Goal: Information Seeking & Learning: Learn about a topic

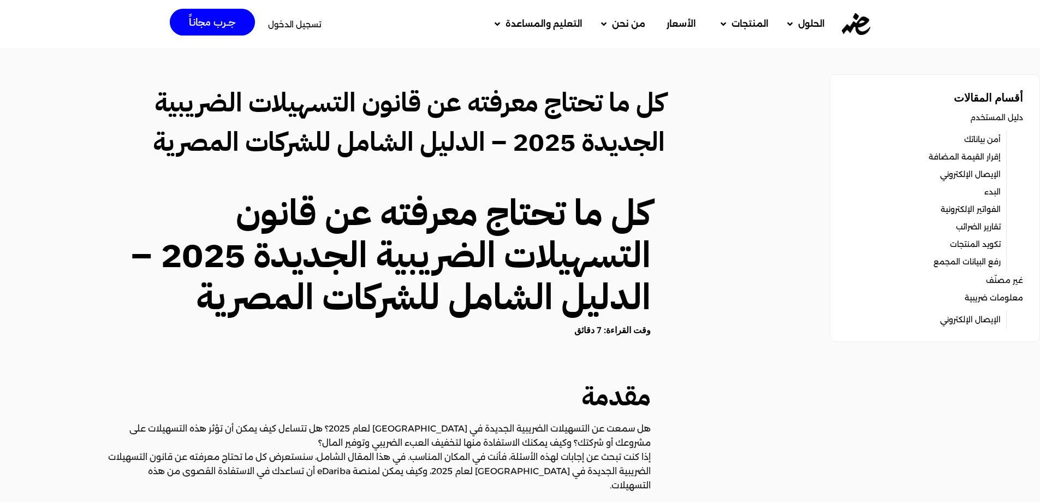
drag, startPoint x: 579, startPoint y: 110, endPoint x: 546, endPoint y: 108, distance: 32.8
click at [546, 108] on h2 "كل ما تحتاج معرفته عن قانون التسهيلات الضريبية الجديدة 2025 – الدليل الشامل للش…" at bounding box center [392, 122] width 545 height 79
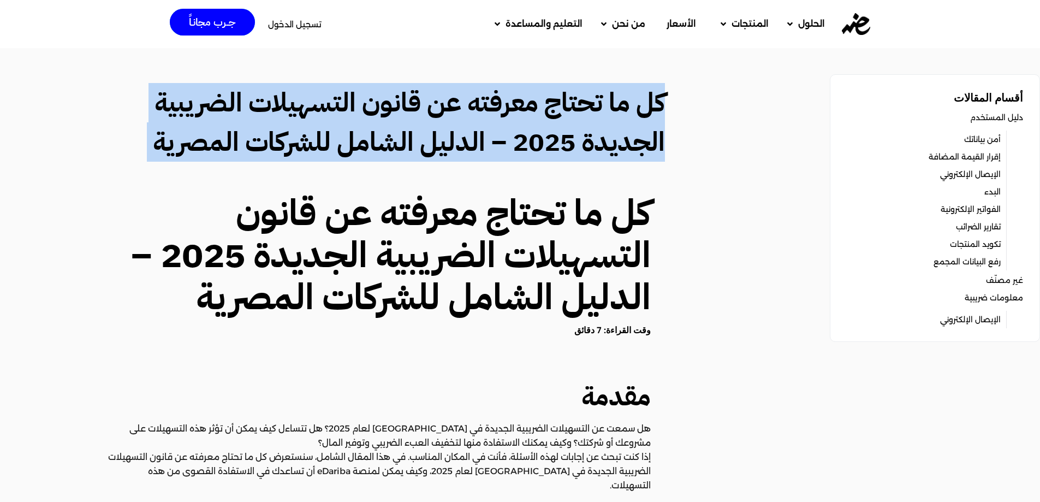
drag, startPoint x: 546, startPoint y: 108, endPoint x: 582, endPoint y: 108, distance: 35.5
click at [546, 108] on h2 "كل ما تحتاج معرفته عن قانون التسهيلات الضريبية الجديدة 2025 – الدليل الشامل للش…" at bounding box center [392, 122] width 545 height 79
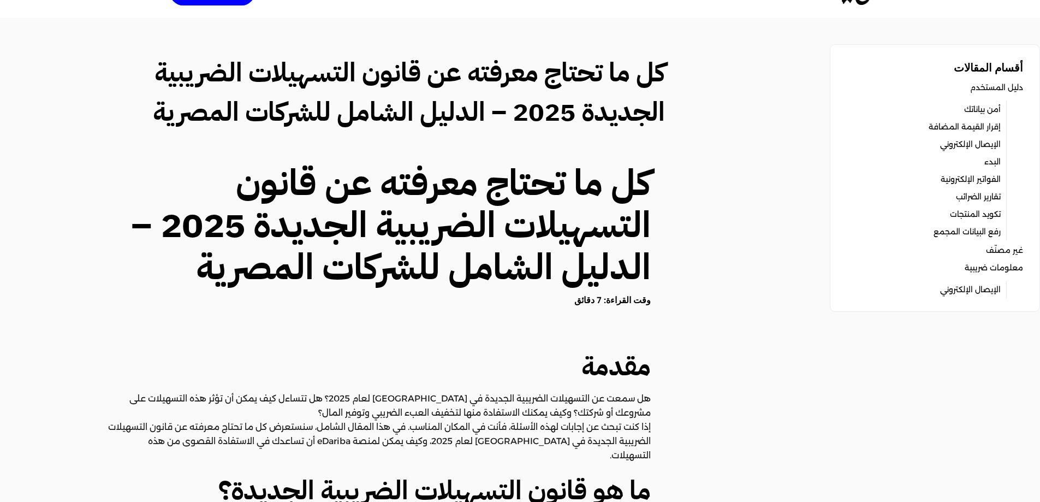
scroll to position [55, 0]
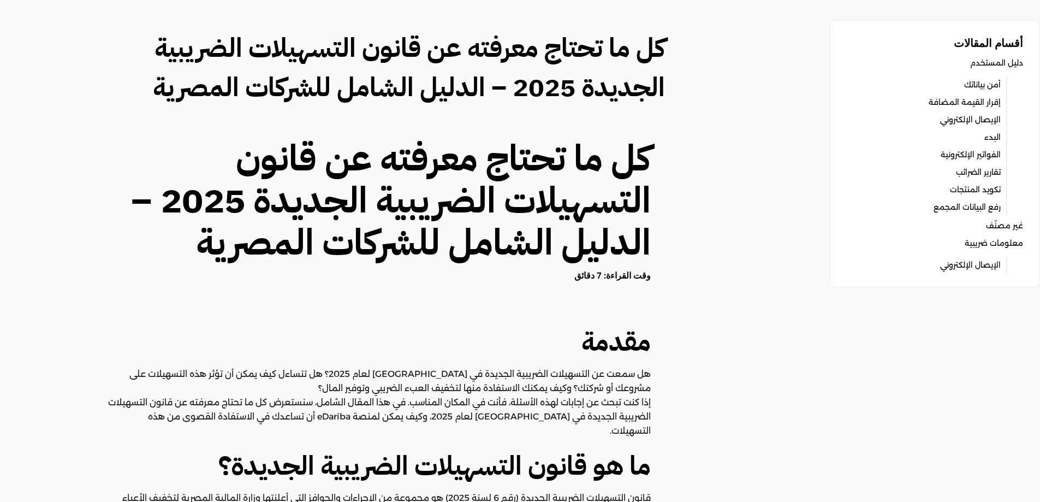
drag, startPoint x: 697, startPoint y: 171, endPoint x: 697, endPoint y: 152, distance: 18.6
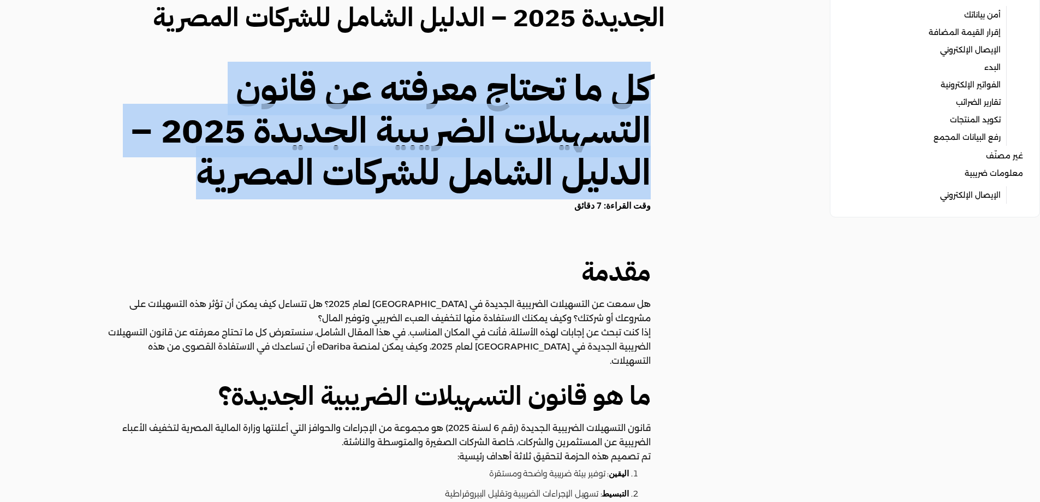
scroll to position [218, 0]
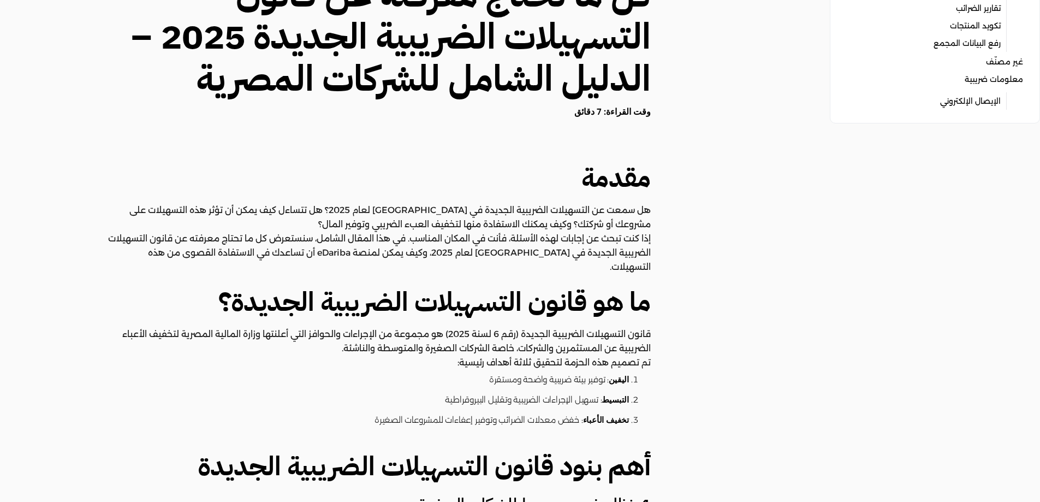
drag, startPoint x: 738, startPoint y: 172, endPoint x: 565, endPoint y: 198, distance: 175.1
drag, startPoint x: 565, startPoint y: 198, endPoint x: 502, endPoint y: 169, distance: 68.9
click at [502, 174] on h2 "مقدمة" at bounding box center [379, 177] width 544 height 39
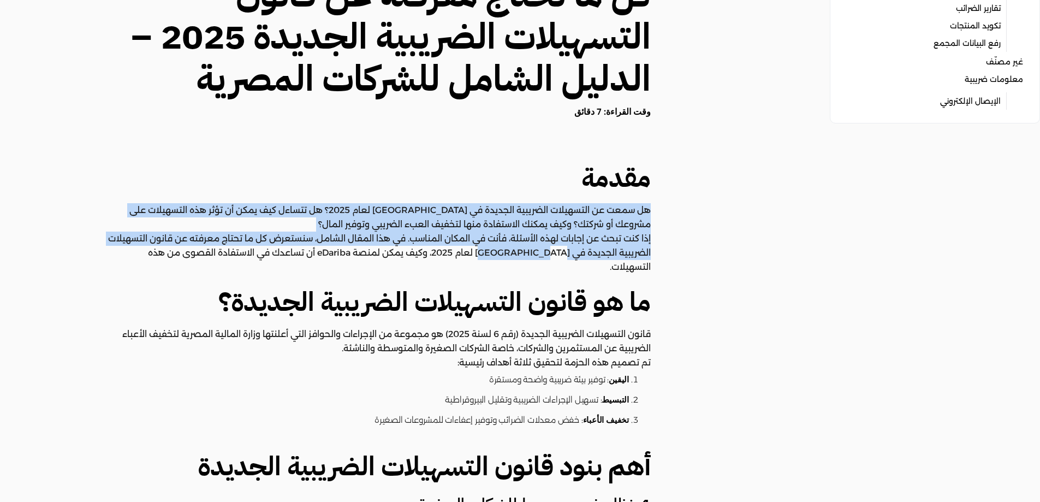
drag, startPoint x: 466, startPoint y: 184, endPoint x: 550, endPoint y: 295, distance: 139.1
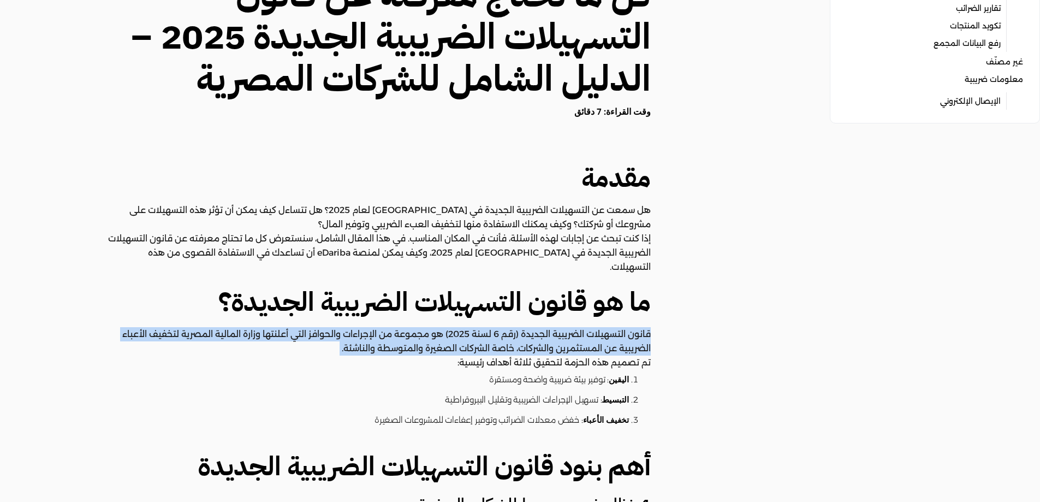
drag, startPoint x: 556, startPoint y: 310, endPoint x: 570, endPoint y: 339, distance: 32.2
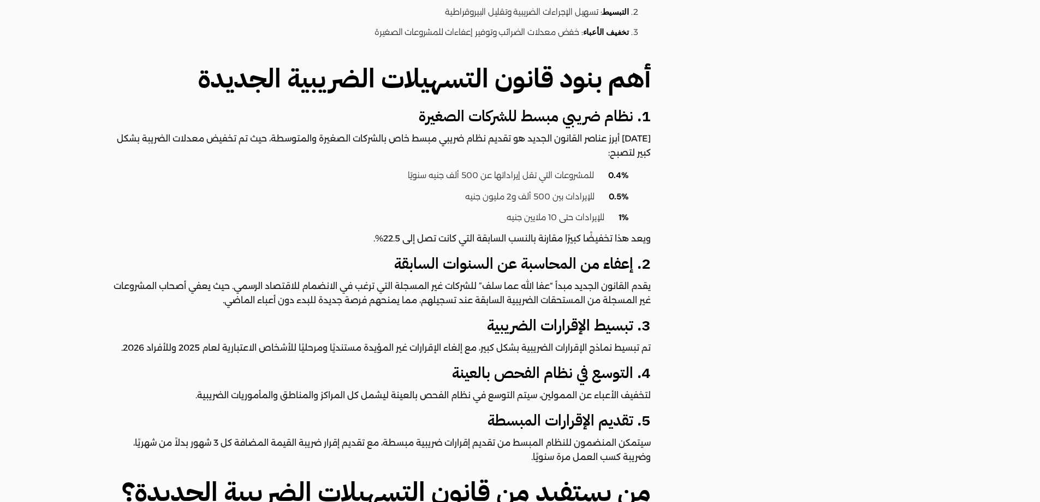
scroll to position [612, 0]
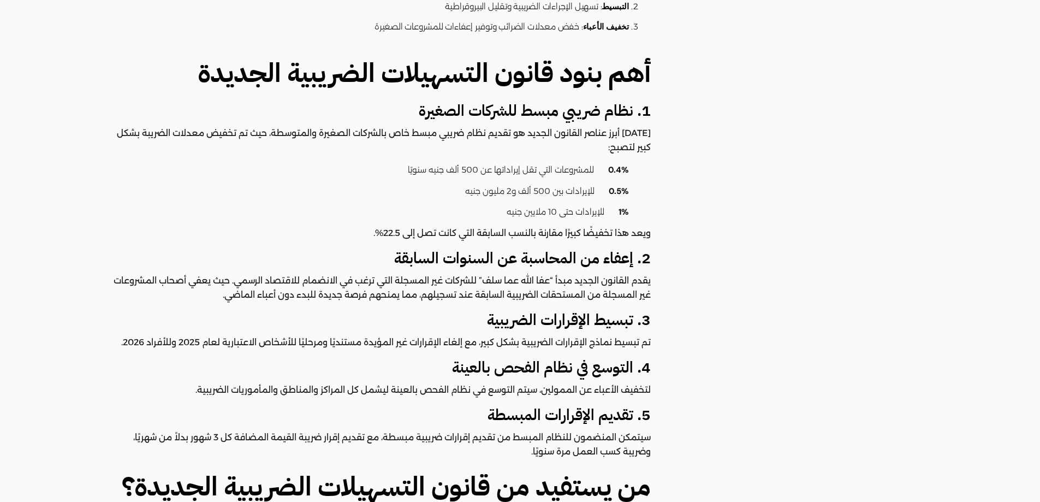
drag, startPoint x: 641, startPoint y: 134, endPoint x: 645, endPoint y: 138, distance: 5.8
click at [645, 138] on p "[DATE] أبرز عناصر القانون الجديد هو تقديم نظام ضريبي مبسط خاص بالشركات الصغيرة …" at bounding box center [379, 140] width 544 height 28
drag, startPoint x: 645, startPoint y: 138, endPoint x: 571, endPoint y: 156, distance: 76.4
click at [571, 160] on li "0.4% للمشروعات التي تقل إيراداتها عن 500 ألف جنيه سنويًا" at bounding box center [373, 170] width 511 height 21
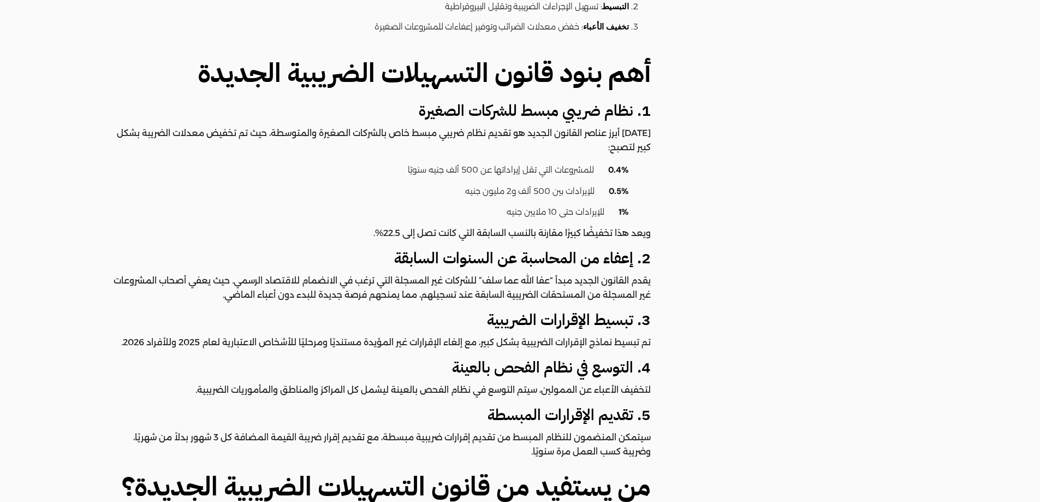
drag, startPoint x: 687, startPoint y: 179, endPoint x: 650, endPoint y: 210, distance: 49.2
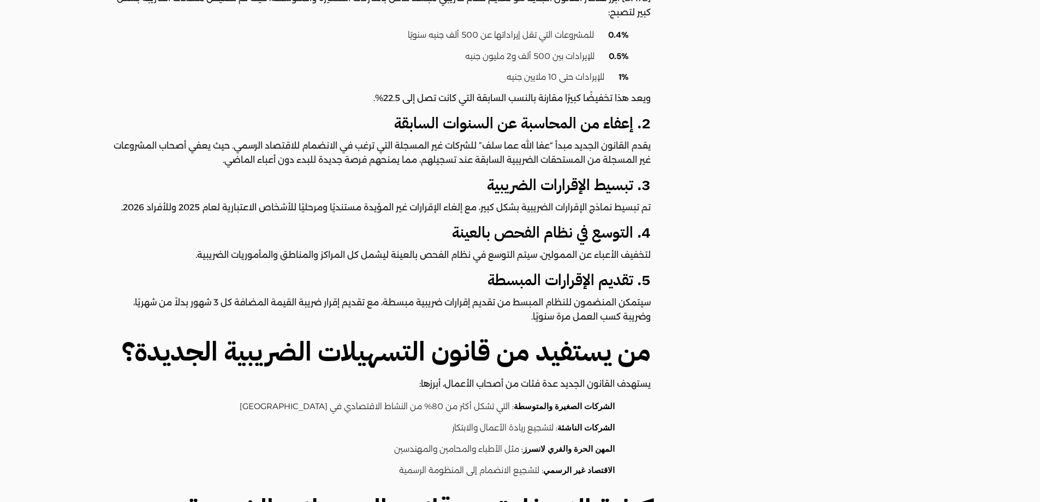
scroll to position [756, 0]
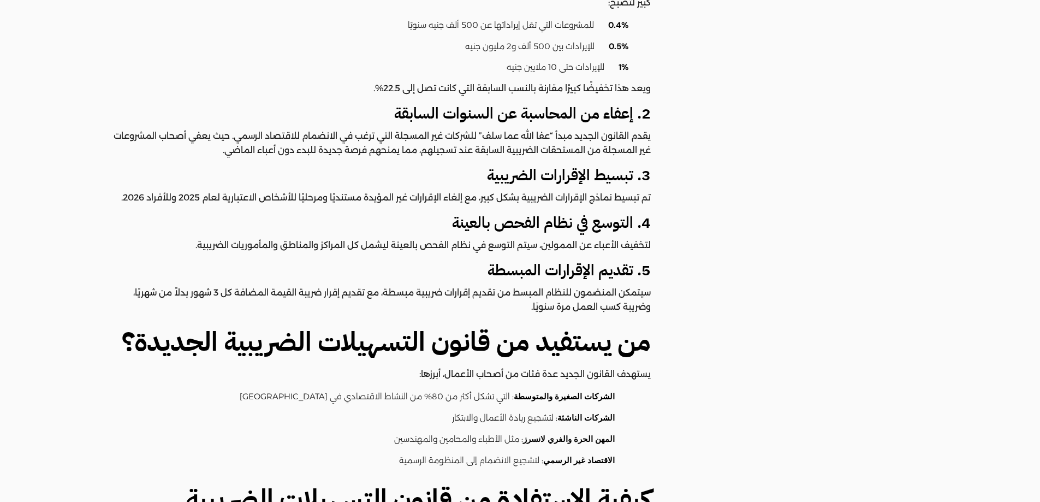
click at [677, 235] on div "كل ما تحتاج معرفته عن قانون التسهيلات الضريبية الجديدة 2025 – الدليل الشامل للش…" at bounding box center [392, 499] width 571 height 2126
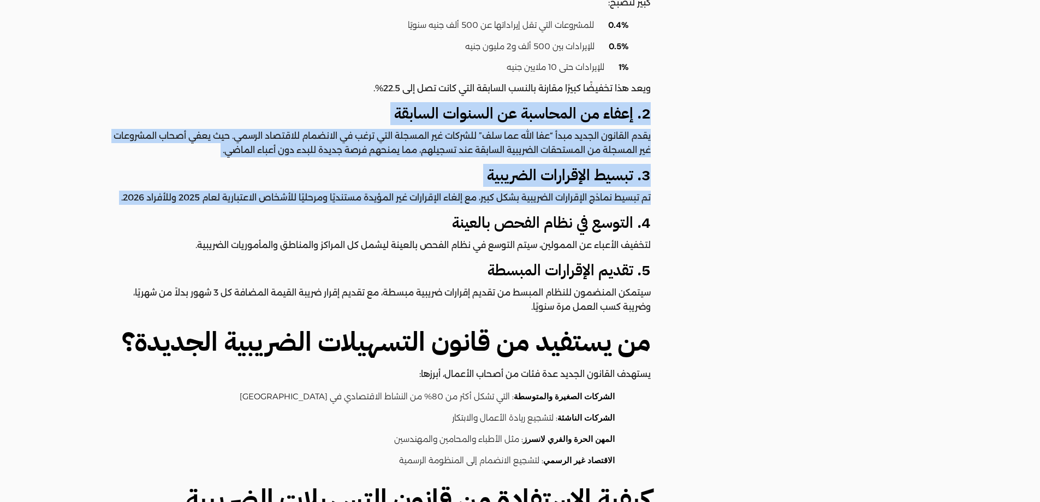
drag, startPoint x: 677, startPoint y: 235, endPoint x: 659, endPoint y: 205, distance: 34.7
click at [659, 205] on div "كل ما تحتاج معرفته عن قانون التسهيلات الضريبية الجديدة 2025 – الدليل الشامل للش…" at bounding box center [392, 499] width 571 height 2126
drag, startPoint x: 684, startPoint y: 213, endPoint x: 682, endPoint y: 160, distance: 53.0
drag, startPoint x: 682, startPoint y: 160, endPoint x: 687, endPoint y: 137, distance: 24.1
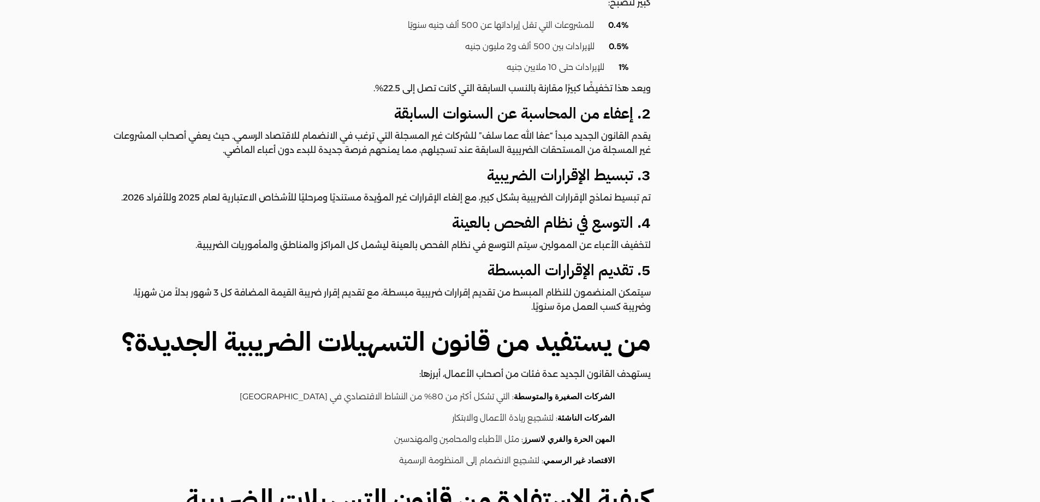
click at [673, 165] on div "كل ما تحتاج معرفته عن قانون التسهيلات الضريبية الجديدة 2025 – الدليل الشامل للش…" at bounding box center [392, 499] width 571 height 2126
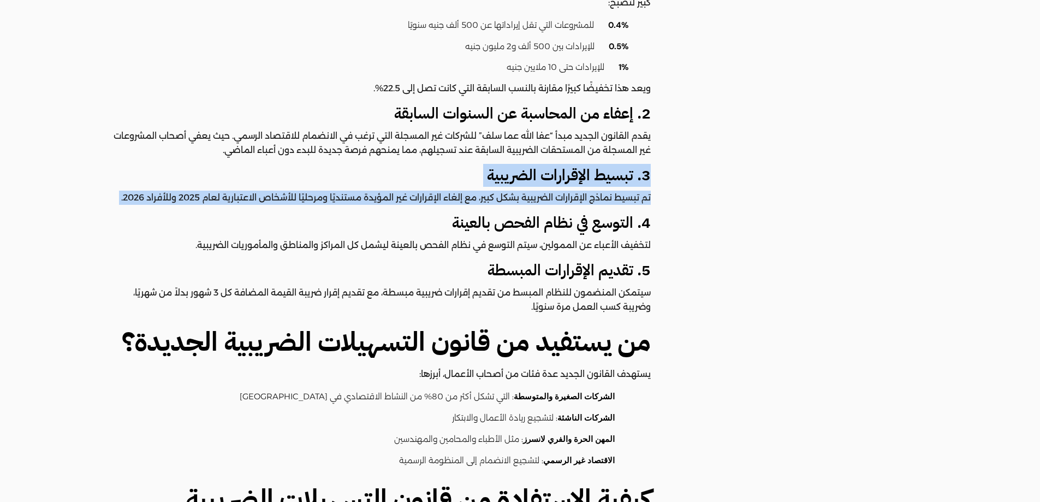
drag, startPoint x: 673, startPoint y: 165, endPoint x: 674, endPoint y: 186, distance: 21.3
click at [674, 186] on div "كل ما تحتاج معرفته عن قانون التسهيلات الضريبية الجديدة 2025 – الدليل الشامل للش…" at bounding box center [392, 499] width 571 height 2126
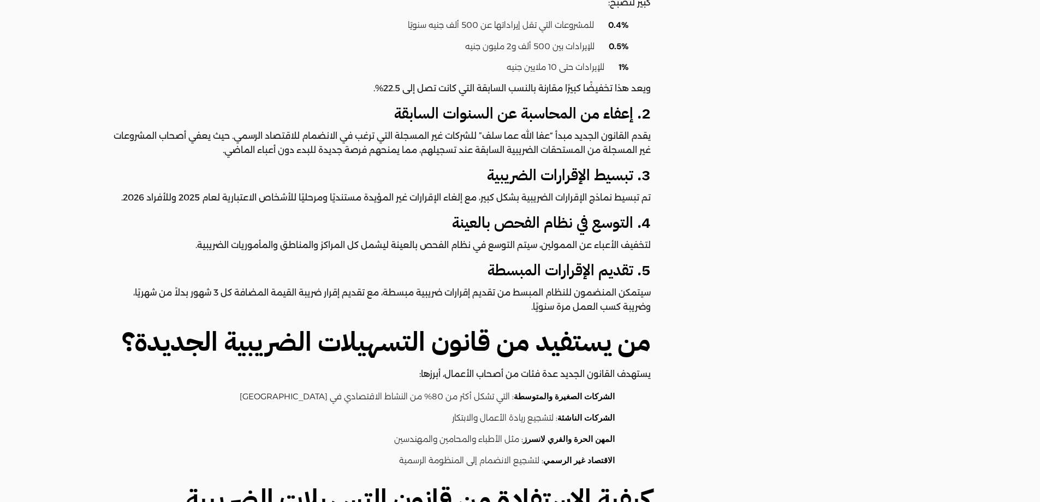
drag, startPoint x: 716, startPoint y: 105, endPoint x: 614, endPoint y: 131, distance: 105.3
click at [637, 129] on p "يقدم القانون الجديد مبدأ “عفا الله عما سلف” للشركات غير المسجلة التي ترغب في ال…" at bounding box center [379, 143] width 544 height 28
click at [339, 191] on p "تم تبسيط نماذج الإقرارات الضريبية بشكل كبير، مع إلغاء الإقرارات غير المؤيدة مست…" at bounding box center [379, 198] width 544 height 14
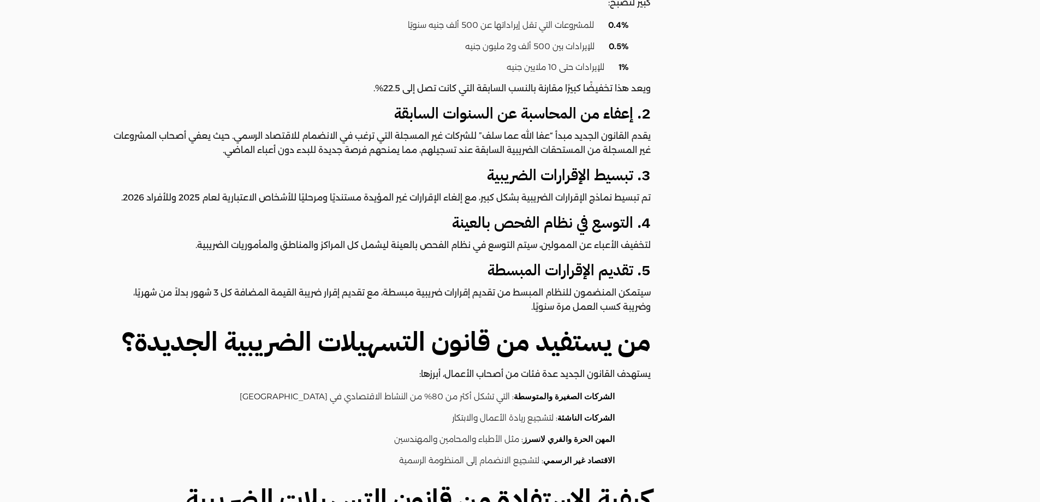
click at [300, 191] on p "تم تبسيط نماذج الإقرارات الضريبية بشكل كبير، مع إلغاء الإقرارات غير المؤيدة مست…" at bounding box center [379, 198] width 544 height 14
click at [657, 209] on div "كل ما تحتاج معرفته عن قانون التسهيلات الضريبية الجديدة 2025 – الدليل الشامل للش…" at bounding box center [392, 499] width 571 height 2126
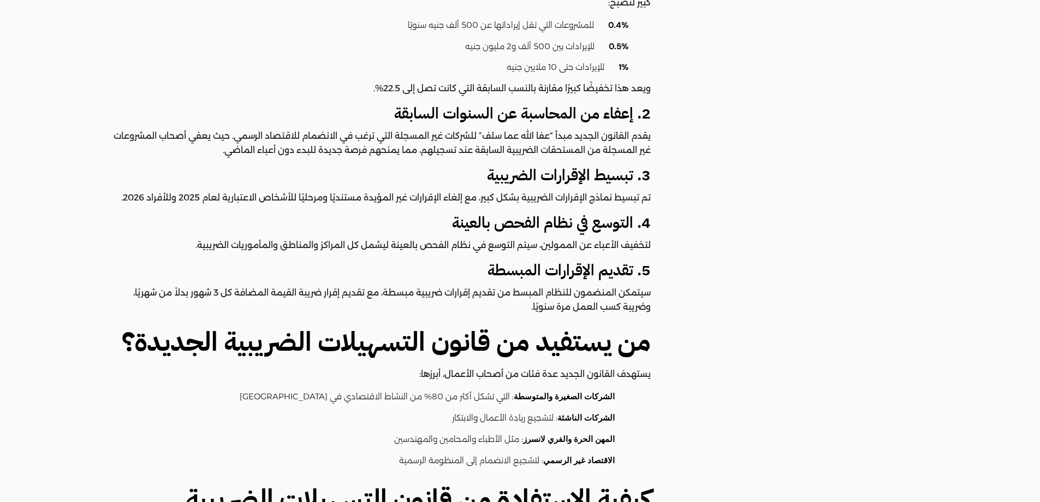
drag, startPoint x: 712, startPoint y: 197, endPoint x: 706, endPoint y: 197, distance: 5.5
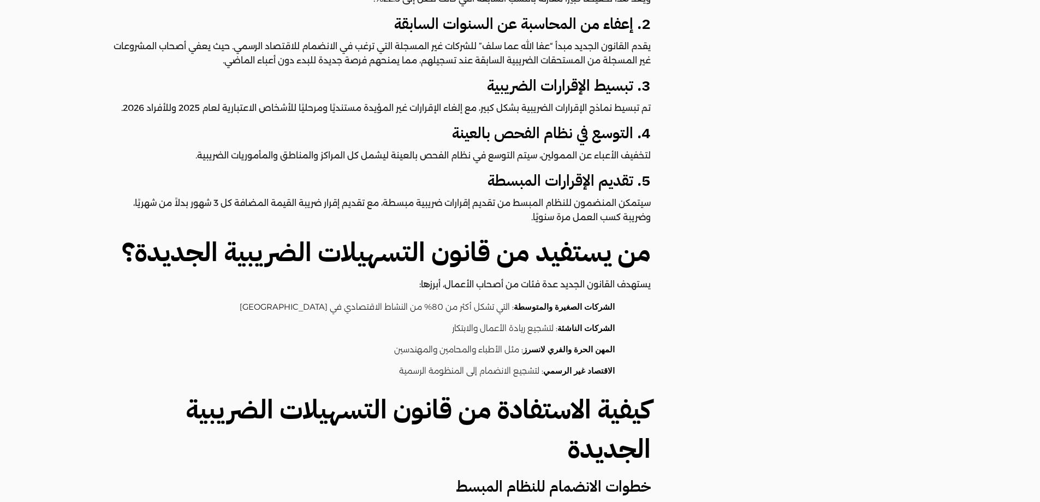
scroll to position [866, 0]
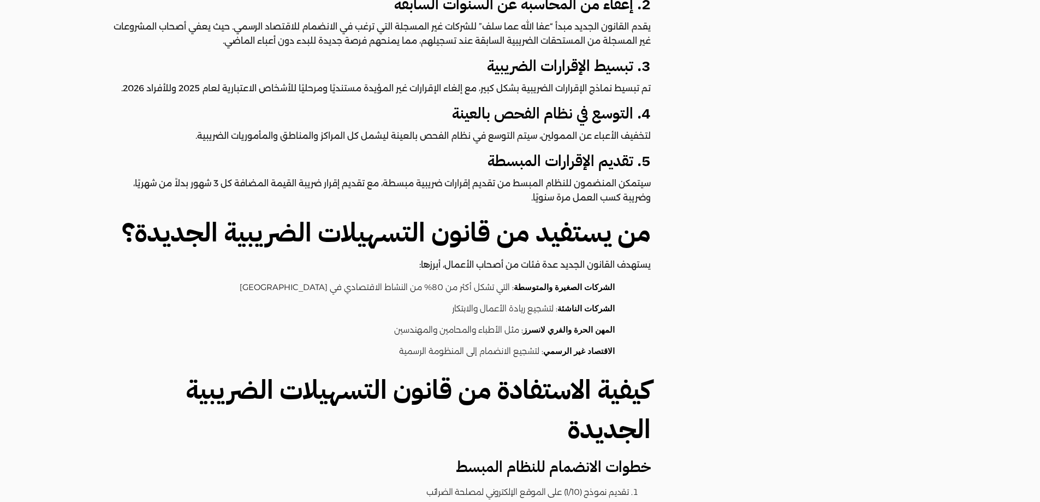
click at [678, 198] on div "كل ما تحتاج معرفته عن قانون التسهيلات الضريبية الجديدة 2025 – الدليل الشامل للش…" at bounding box center [392, 390] width 571 height 2126
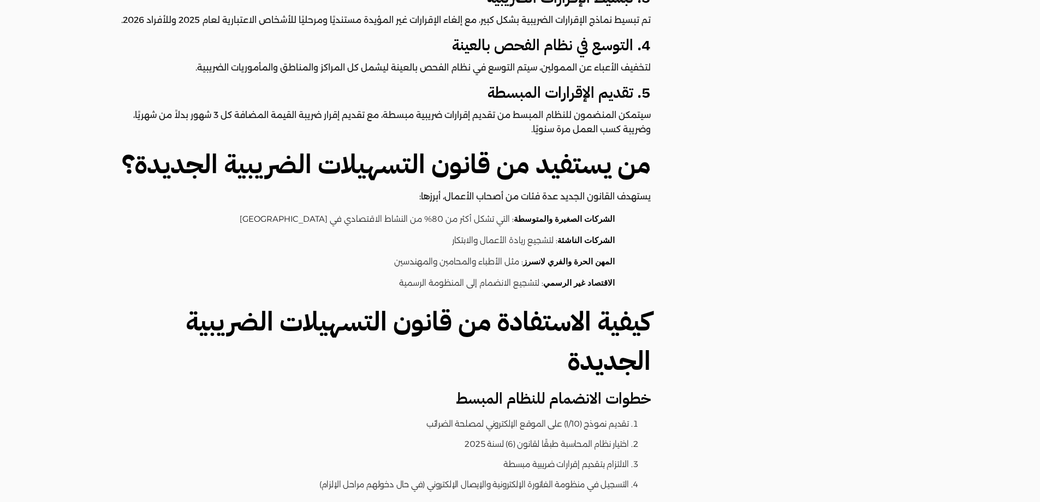
click at [687, 218] on main "كل ما تحتاج معرفته عن قانون التسهيلات الضريبية الجديدة 2025 – الدليل الشامل للش…" at bounding box center [392, 493] width 597 height 2689
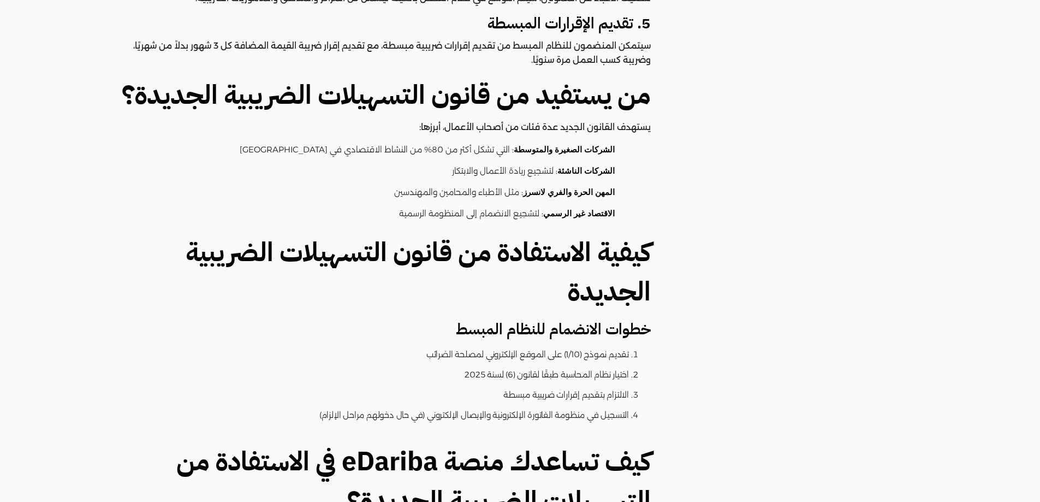
scroll to position [1043, 0]
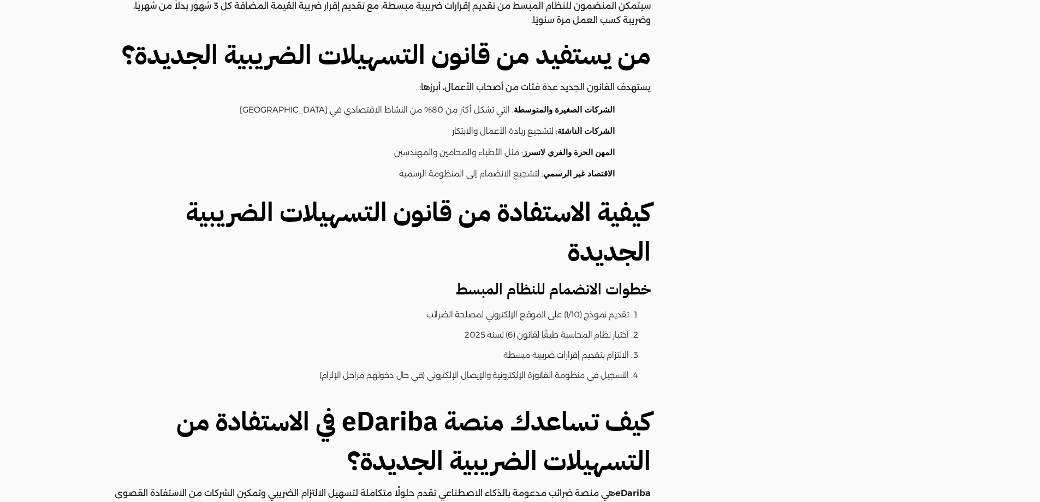
click at [752, 205] on div "أقسام المقالات دليل المستخدم أمن بياناتك إقرار القيمة المضافة الإيصال الإلكترون…" at bounding box center [523, 380] width 1047 height 2698
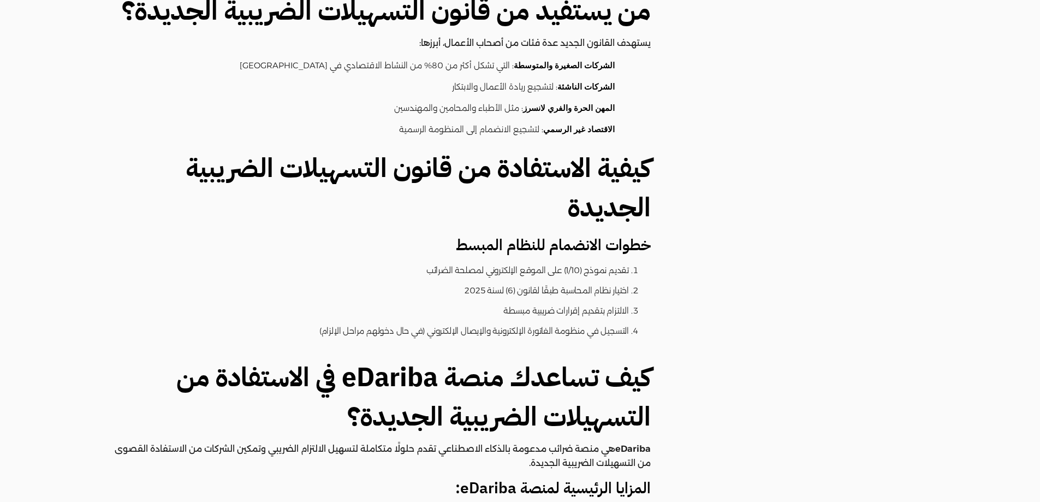
scroll to position [1152, 0]
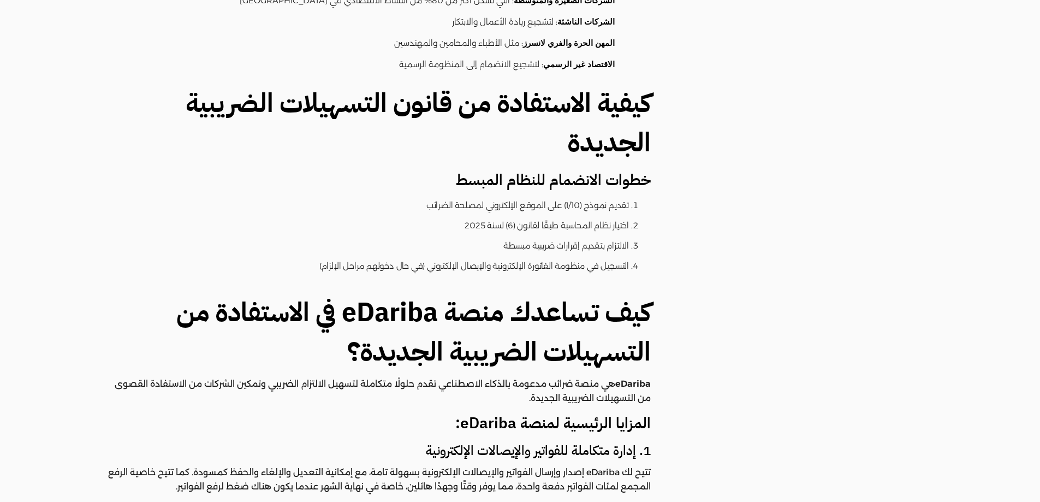
drag, startPoint x: 752, startPoint y: 205, endPoint x: 698, endPoint y: 195, distance: 55.5
click at [698, 195] on div "أقسام المقالات دليل المستخدم أمن بياناتك إقرار القيمة المضافة الإيصال الإلكترون…" at bounding box center [523, 271] width 1047 height 2698
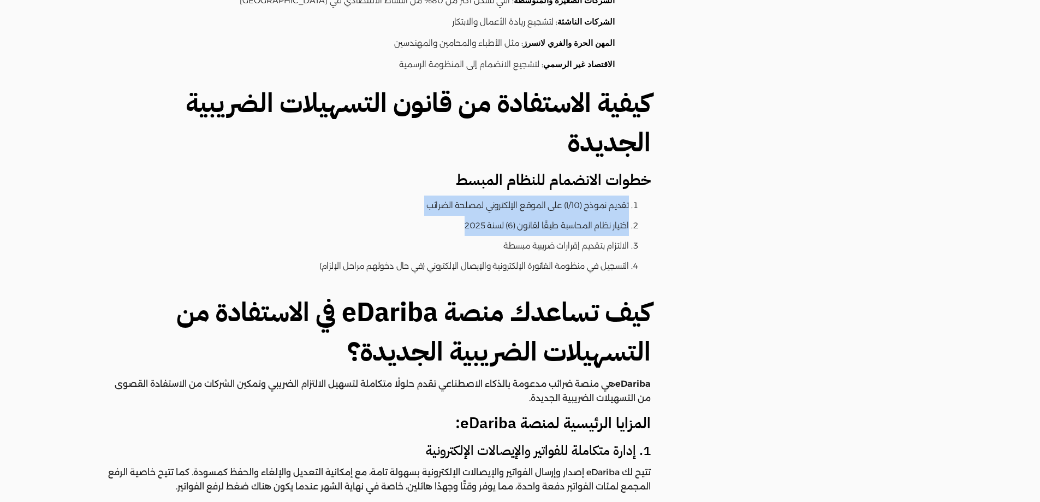
drag, startPoint x: 681, startPoint y: 192, endPoint x: 654, endPoint y: 236, distance: 52.4
click at [654, 236] on main "كل ما تحتاج معرفته عن قانون التسهيلات الضريبية الجديدة 2025 – الدليل الشامل للش…" at bounding box center [392, 275] width 597 height 2689
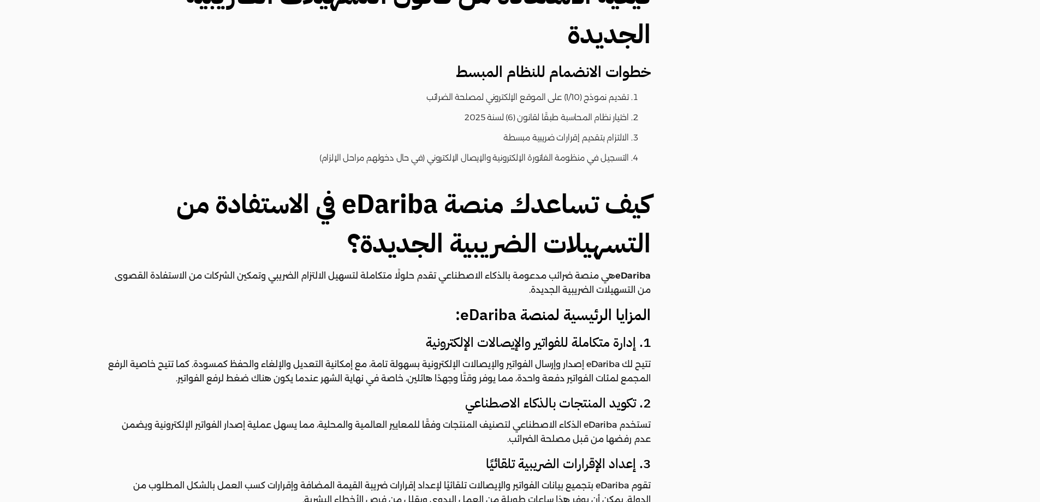
scroll to position [1275, 0]
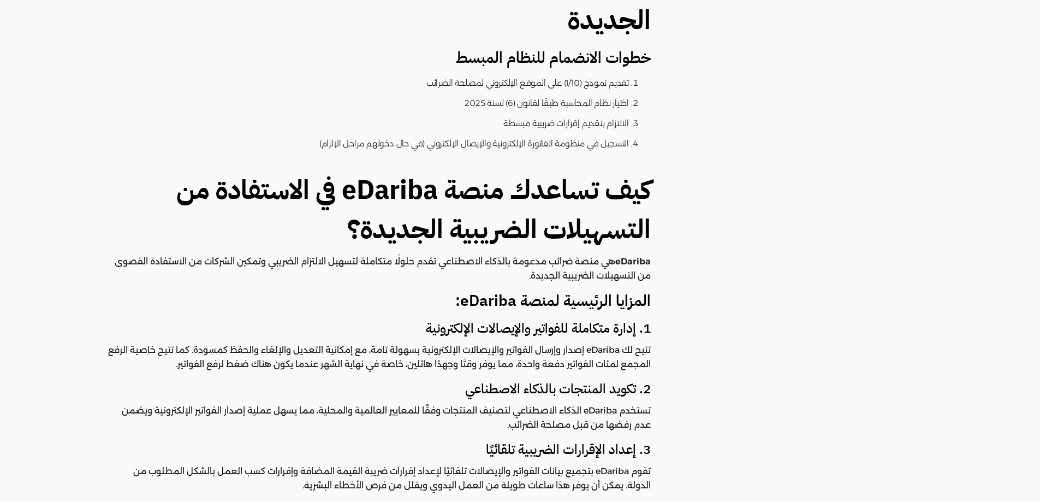
drag, startPoint x: 677, startPoint y: 271, endPoint x: 490, endPoint y: 238, distance: 189.2
drag, startPoint x: 490, startPoint y: 238, endPoint x: 415, endPoint y: 247, distance: 75.9
click at [415, 254] on p "eDariba هي منصة ضرائب مدعومة بالذكاء الاصطناعي تقدم حلولًا متكاملة لتسهيل الالت…" at bounding box center [379, 268] width 544 height 28
drag, startPoint x: 757, startPoint y: 157, endPoint x: 641, endPoint y: 214, distance: 128.9
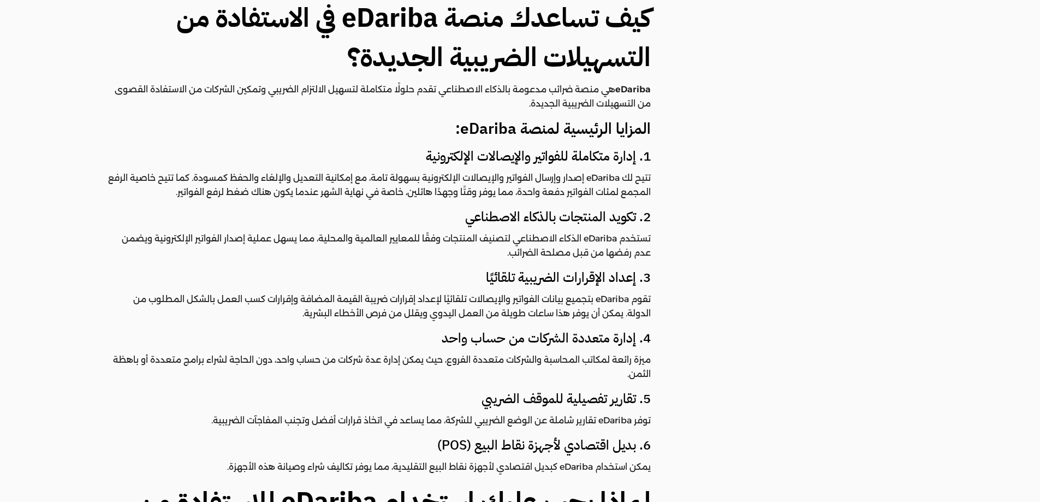
scroll to position [1449, 0]
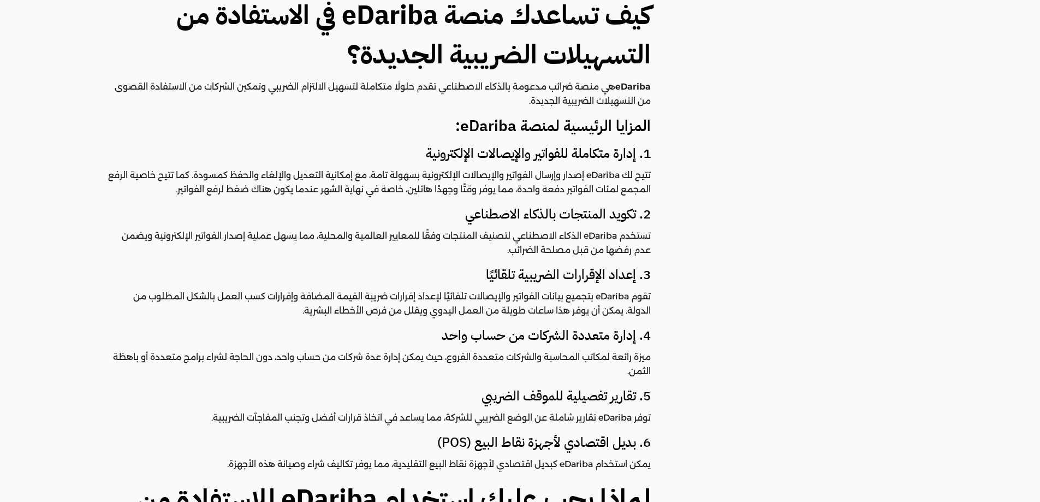
click at [641, 236] on p "تستخدم eDariba الذكاء الاصطناعي لتصنيف المنتجات وفقًا للمعايير العالمية والمحلي…" at bounding box center [379, 243] width 544 height 28
drag, startPoint x: 641, startPoint y: 236, endPoint x: 513, endPoint y: 181, distance: 139.2
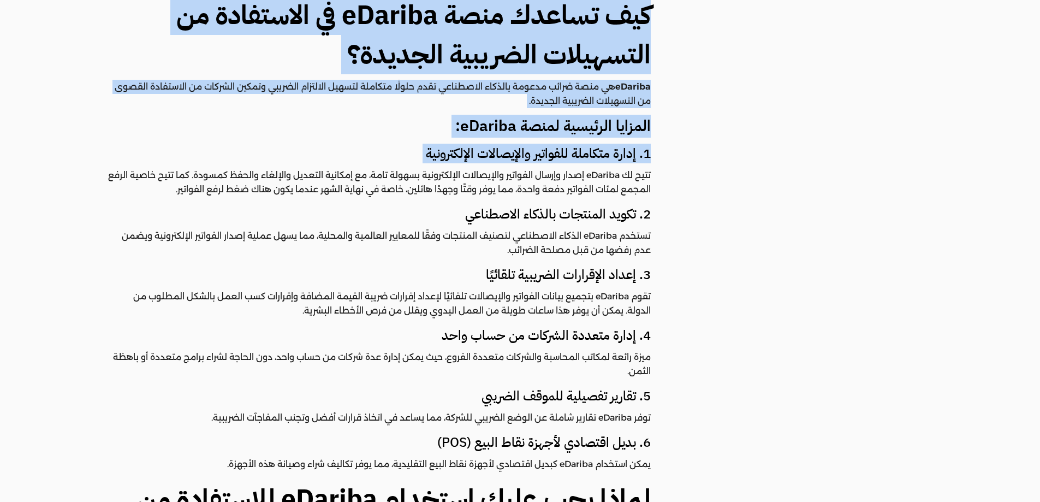
drag, startPoint x: 513, startPoint y: 181, endPoint x: 717, endPoint y: 160, distance: 205.3
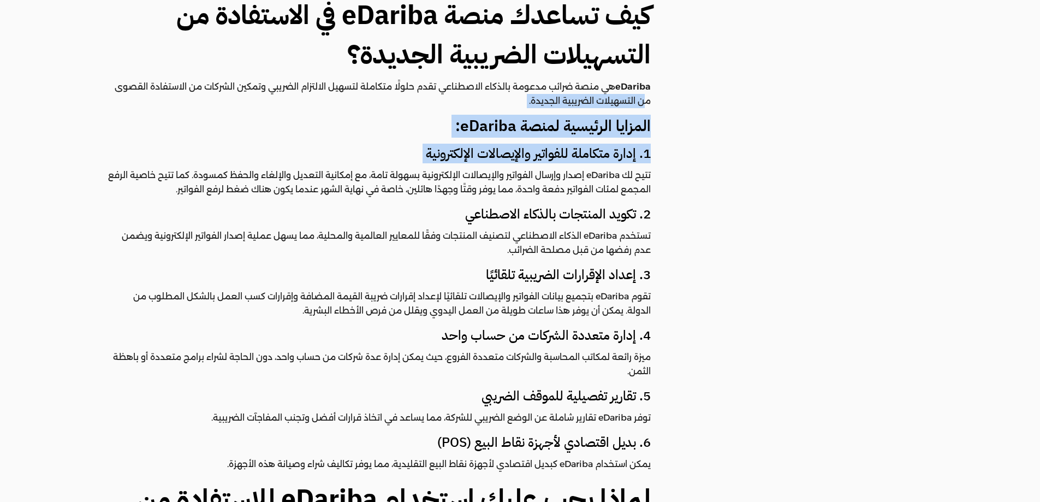
drag, startPoint x: 709, startPoint y: 92, endPoint x: 674, endPoint y: 151, distance: 68.8
drag, startPoint x: 630, startPoint y: 96, endPoint x: 615, endPoint y: 97, distance: 14.8
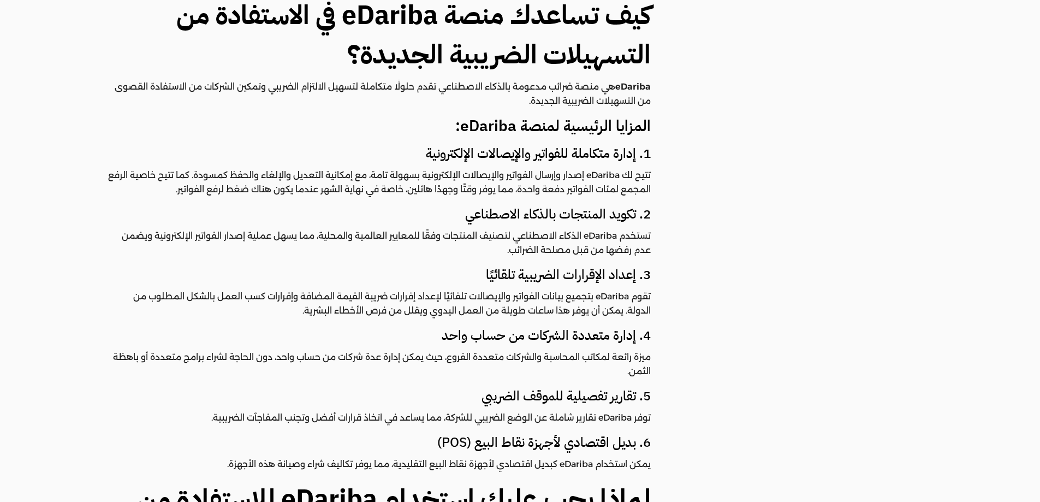
click at [372, 80] on p "eDariba هي منصة ضرائب مدعومة بالذكاء الاصطناعي تقدم حلولًا متكاملة لتسهيل الالت…" at bounding box center [379, 94] width 544 height 28
click at [366, 80] on p "eDariba هي منصة ضرائب مدعومة بالذكاء الاصطناعي تقدم حلولًا متكاملة لتسهيل الالت…" at bounding box center [379, 94] width 544 height 28
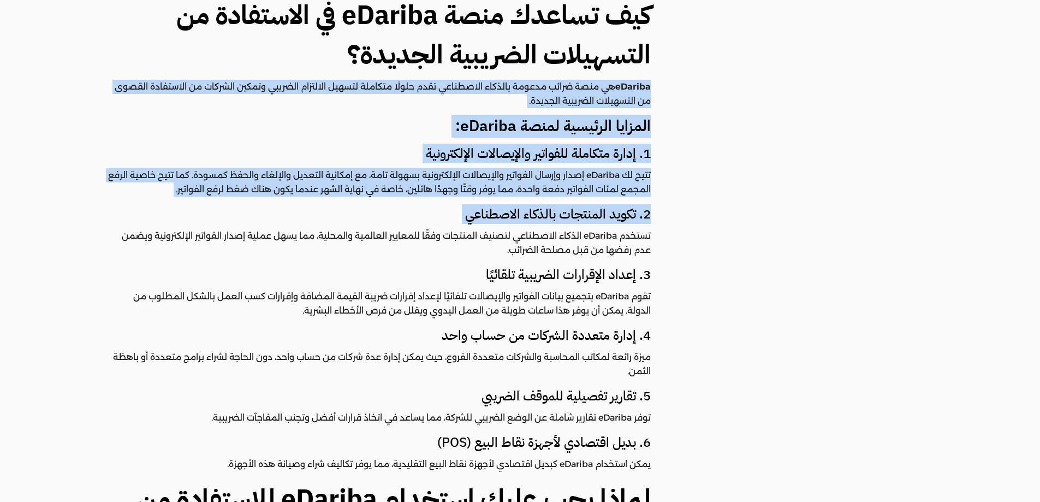
drag, startPoint x: 366, startPoint y: 76, endPoint x: 634, endPoint y: 198, distance: 293.8
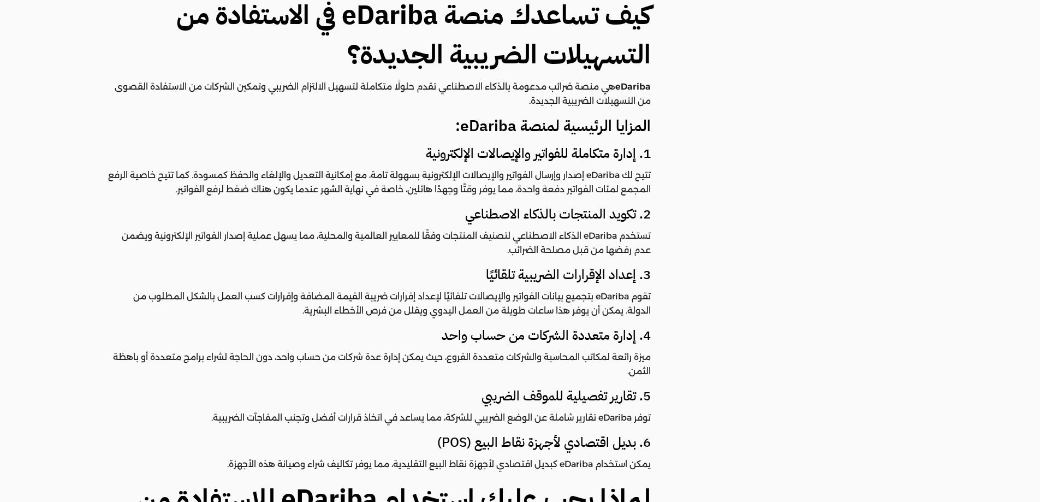
click at [620, 229] on p "تستخدم eDariba الذكاء الاصطناعي لتصنيف المنتجات وفقًا للمعايير العالمية والمحلي…" at bounding box center [379, 243] width 544 height 28
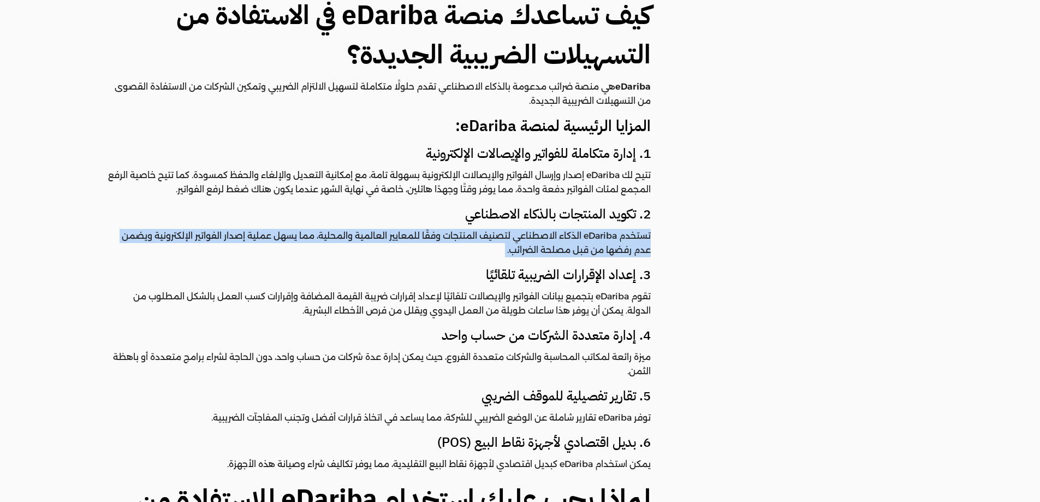
click at [620, 229] on p "تستخدم eDariba الذكاء الاصطناعي لتصنيف المنتجات وفقًا للمعايير العالمية والمحلي…" at bounding box center [379, 243] width 544 height 28
drag, startPoint x: 610, startPoint y: 266, endPoint x: 666, endPoint y: 250, distance: 57.5
click at [610, 266] on h4 "3. إعداد الإقرارات الضريبية تلقائيًا" at bounding box center [379, 274] width 544 height 19
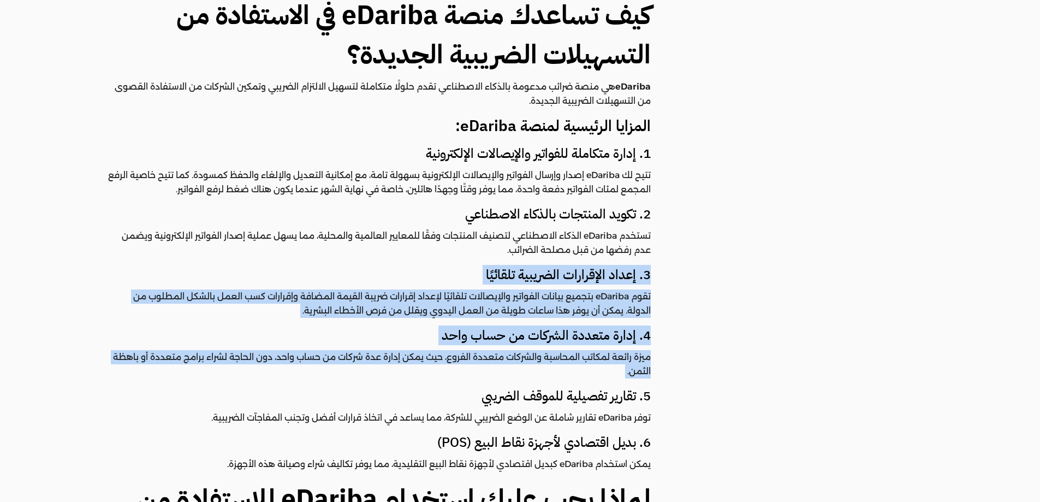
drag, startPoint x: 680, startPoint y: 262, endPoint x: 673, endPoint y: 383, distance: 122.0
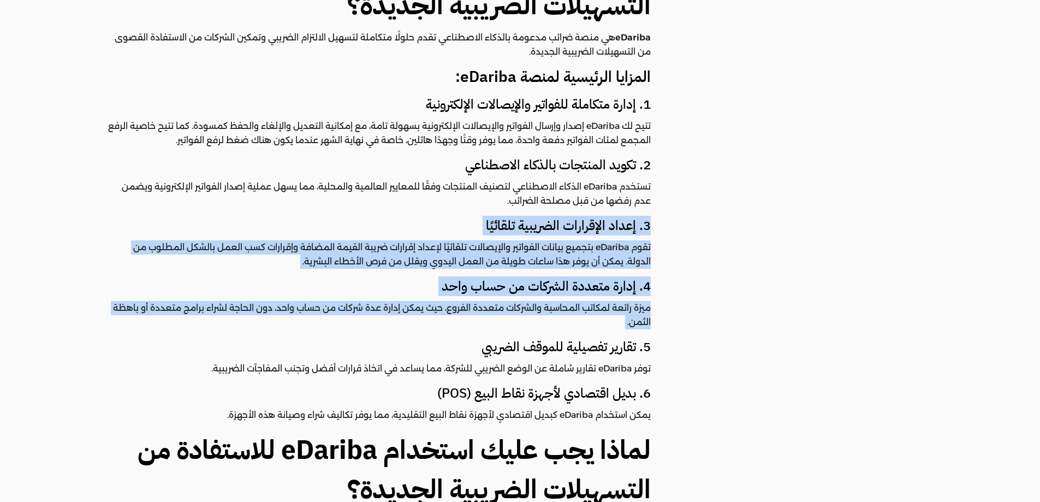
scroll to position [1558, 0]
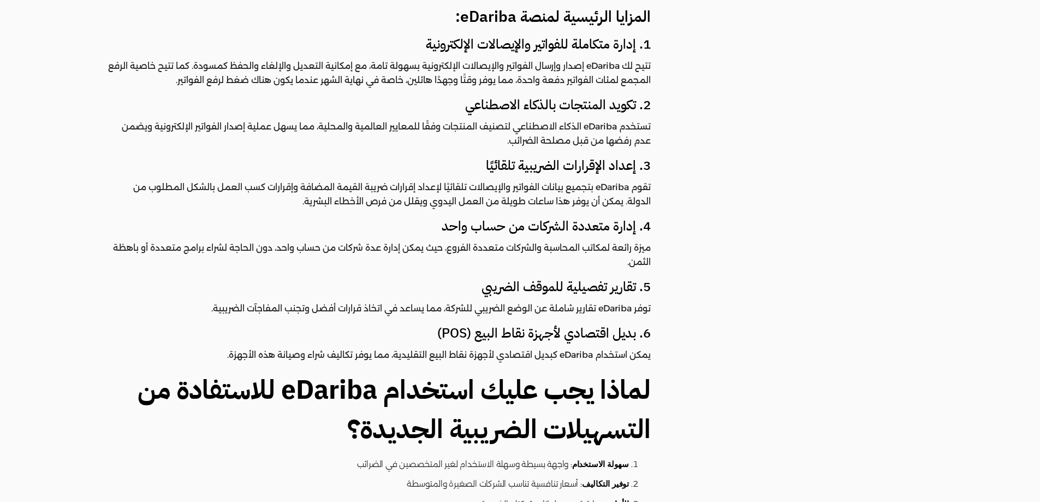
drag, startPoint x: 696, startPoint y: 280, endPoint x: 606, endPoint y: 278, distance: 90.1
click at [606, 278] on h4 "5. تقارير تفصيلية للموقف الضريبي" at bounding box center [379, 286] width 544 height 19
drag, startPoint x: 606, startPoint y: 278, endPoint x: 500, endPoint y: 269, distance: 106.4
click at [500, 277] on h4 "5. تقارير تفصيلية للموقف الضريبي" at bounding box center [379, 286] width 544 height 19
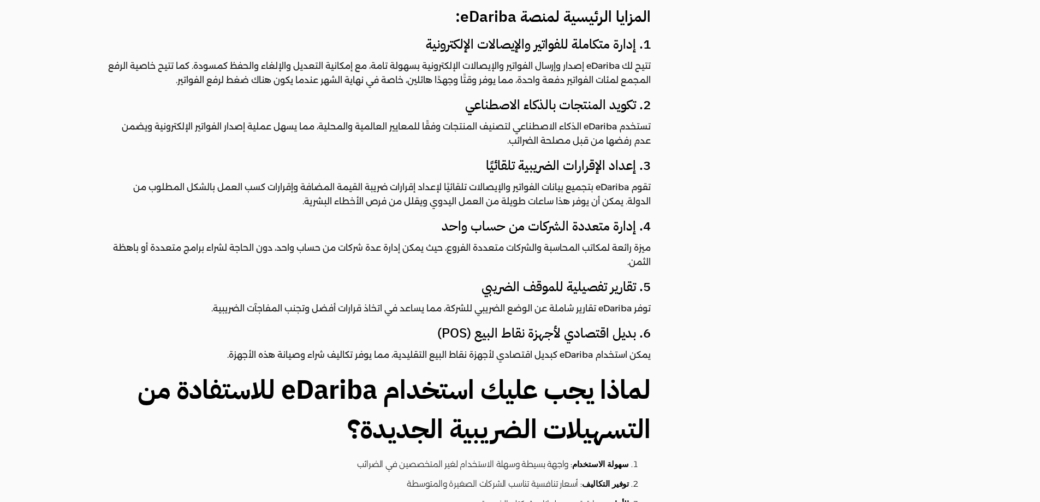
drag, startPoint x: 834, startPoint y: 185, endPoint x: 433, endPoint y: 186, distance: 400.8
click at [433, 186] on p "تقوم eDariba بتجميع بيانات الفواتير والإيصالات تلقائيًا لإعداد إقرارات ضريبة ال…" at bounding box center [379, 194] width 544 height 28
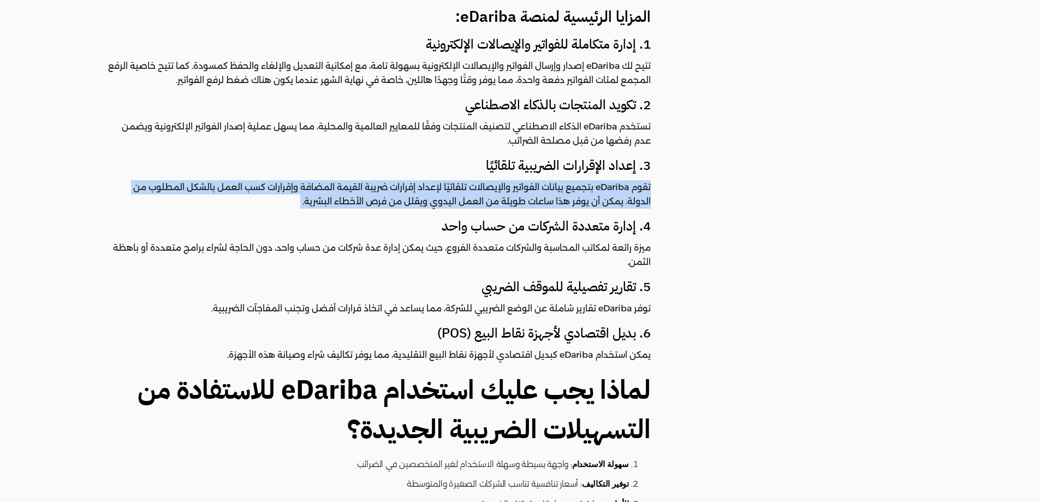
click at [433, 186] on p "تقوم eDariba بتجميع بيانات الفواتير والإيصالات تلقائيًا لإعداد إقرارات ضريبة ال…" at bounding box center [379, 194] width 544 height 28
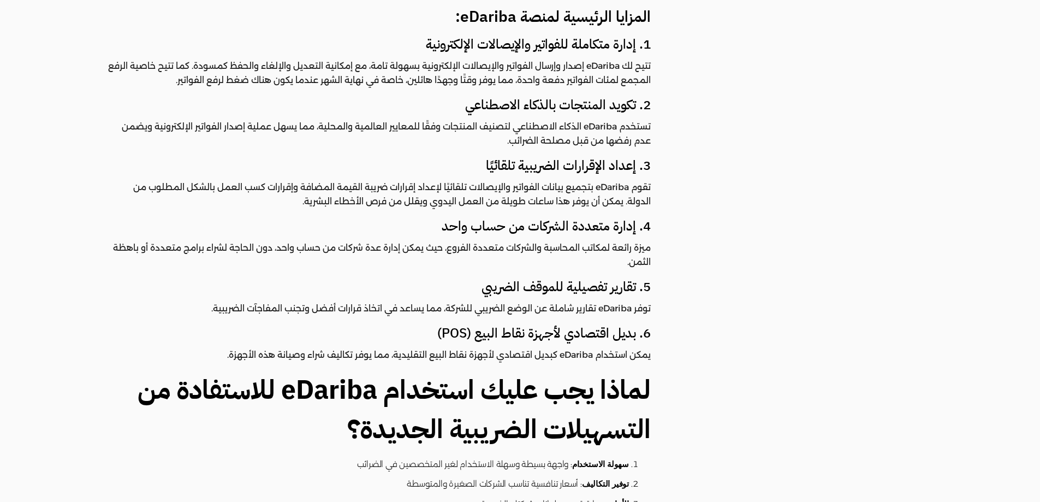
click at [632, 217] on h4 "4. إدارة متعددة الشركات من حساب واحد" at bounding box center [379, 226] width 544 height 19
click at [632, 241] on p "ميزة رائعة لمكاتب المحاسبة والشركات متعددة الفروع، حيث يمكن إدارة عدة شركات من …" at bounding box center [379, 255] width 544 height 28
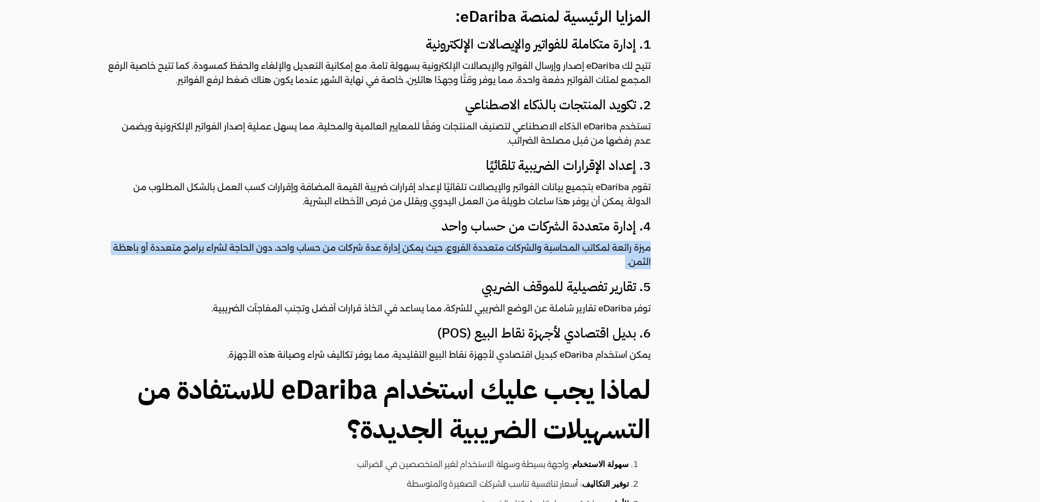
drag, startPoint x: 632, startPoint y: 239, endPoint x: 566, endPoint y: 250, distance: 66.9
click at [566, 252] on p "ميزة رائعة لمكاتب المحاسبة والشركات متعددة الفروع، حيث يمكن إدارة عدة شركات من …" at bounding box center [379, 255] width 544 height 28
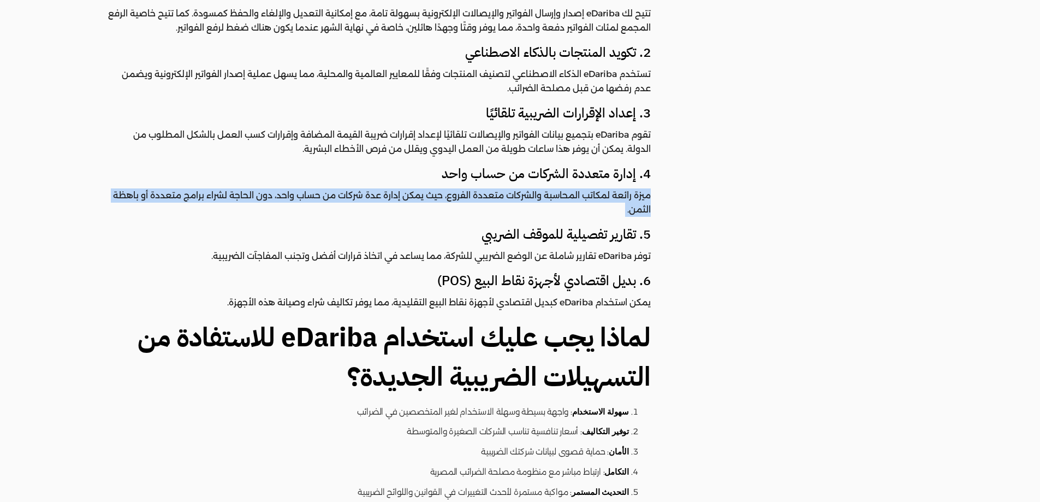
scroll to position [1613, 0]
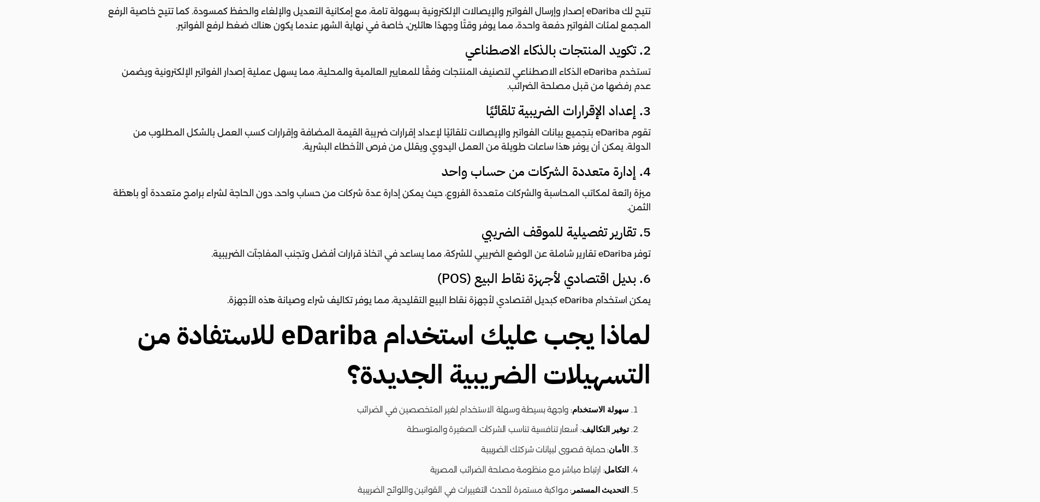
click at [489, 223] on h4 "5. تقارير تفصيلية للموقف الضريبي" at bounding box center [379, 232] width 544 height 19
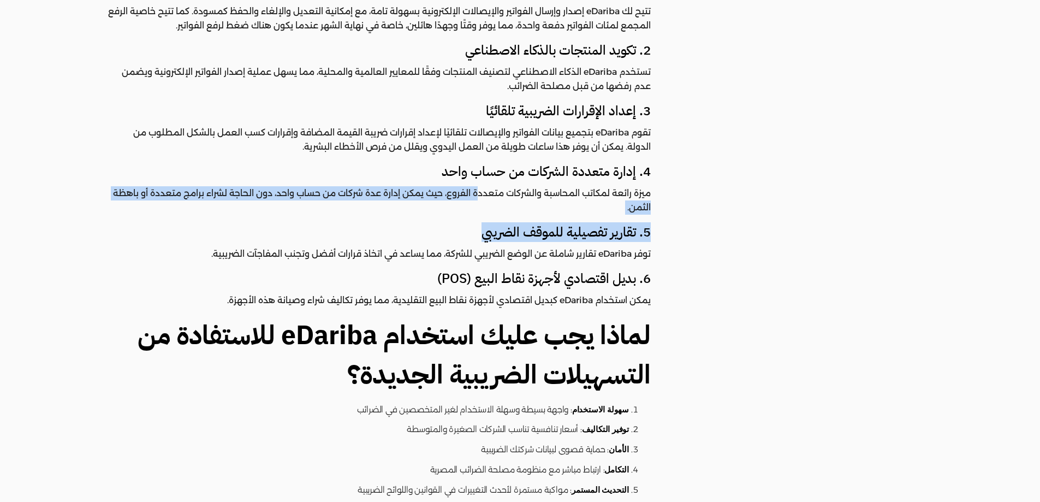
drag, startPoint x: 489, startPoint y: 211, endPoint x: 474, endPoint y: 186, distance: 28.9
click at [439, 223] on h4 "5. تقارير تفصيلية للموقف الضريبي" at bounding box center [379, 232] width 544 height 19
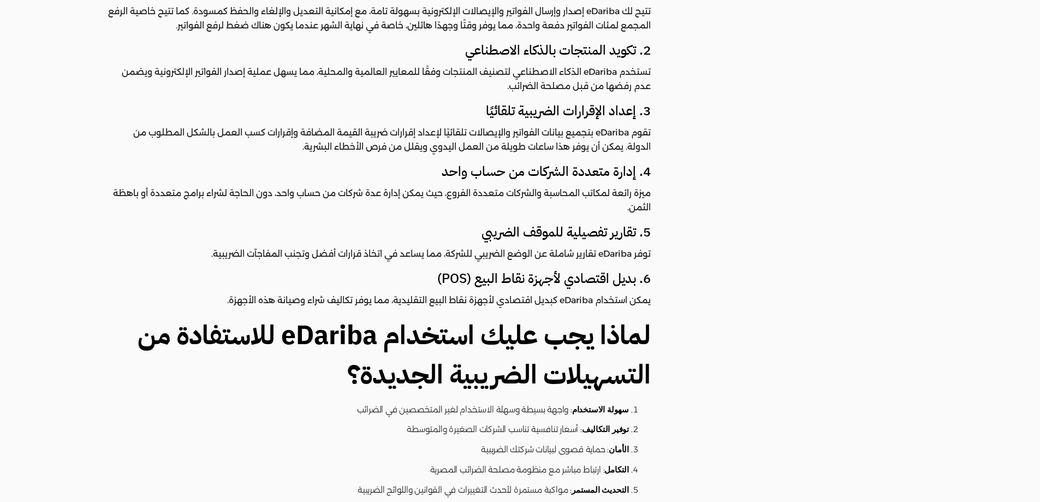
click at [438, 223] on h4 "5. تقارير تفصيلية للموقف الضريبي" at bounding box center [379, 232] width 544 height 19
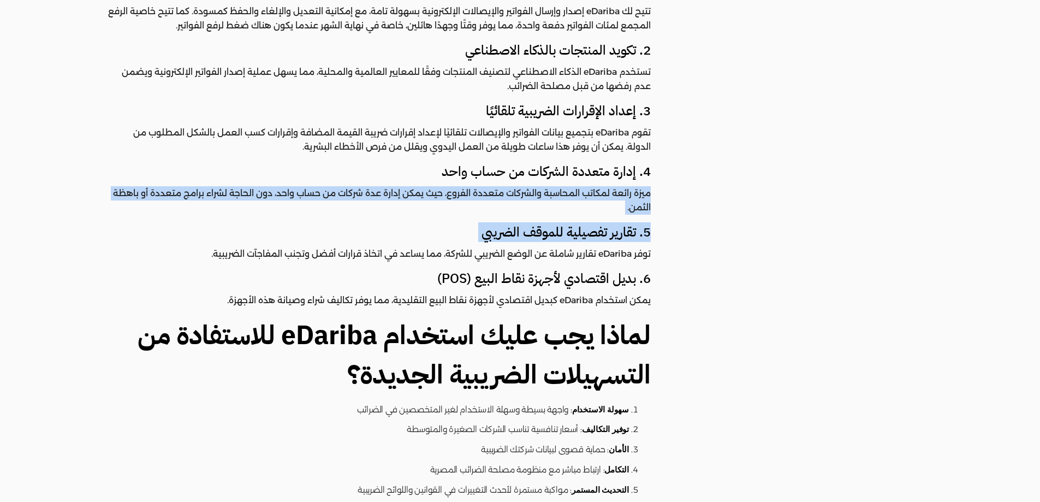
drag, startPoint x: 438, startPoint y: 210, endPoint x: 450, endPoint y: 188, distance: 24.5
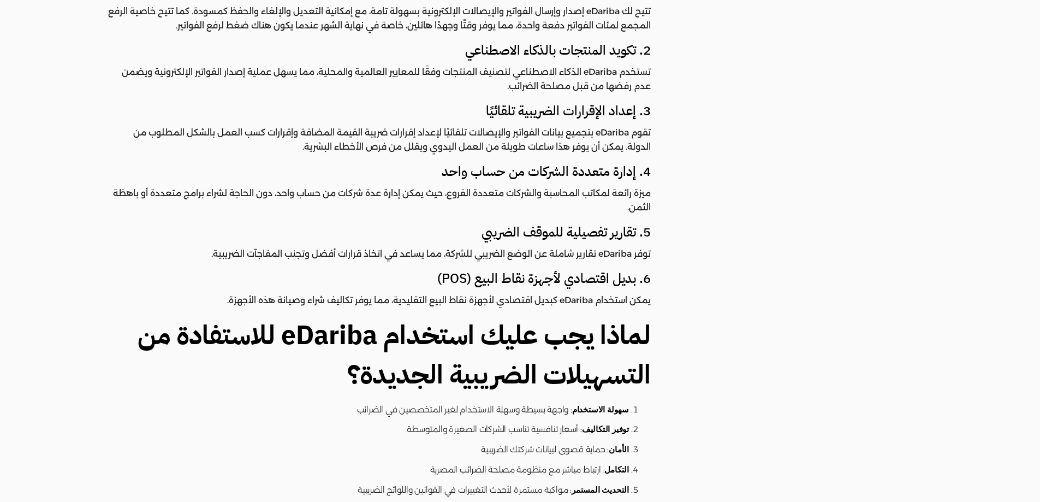
drag, startPoint x: 864, startPoint y: 237, endPoint x: 718, endPoint y: 38, distance: 246.5
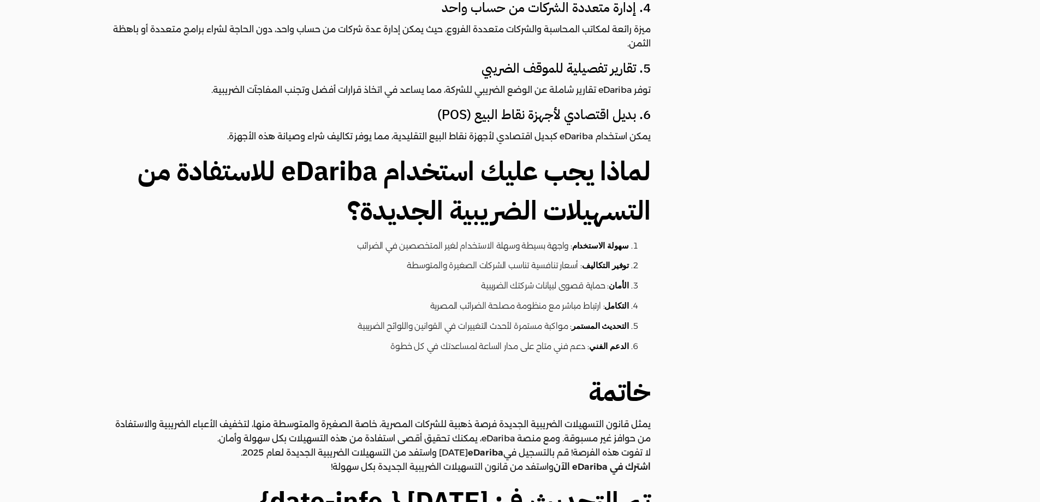
drag, startPoint x: 718, startPoint y: 38, endPoint x: 566, endPoint y: 162, distance: 196.1
drag, startPoint x: 566, startPoint y: 162, endPoint x: 517, endPoint y: 117, distance: 66.1
click at [517, 129] on p "يمكن استخدام eDariba كبديل اقتصادي لأجهزة نقاط البيع التقليدية، مما يوفر تكاليف…" at bounding box center [379, 136] width 544 height 14
click at [500, 129] on p "يمكن استخدام eDariba كبديل اقتصادي لأجهزة نقاط البيع التقليدية، مما يوفر تكاليف…" at bounding box center [379, 136] width 544 height 14
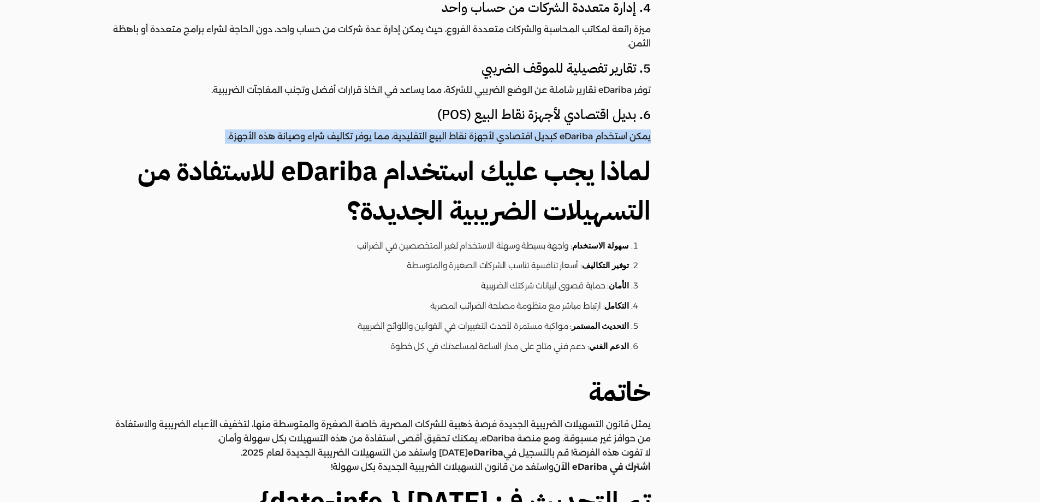
drag, startPoint x: 500, startPoint y: 126, endPoint x: 521, endPoint y: 103, distance: 31.7
click at [500, 129] on p "يمكن استخدام eDariba كبديل اقتصادي لأجهزة نقاط البيع التقليدية، مما يوفر تكاليف…" at bounding box center [379, 136] width 544 height 14
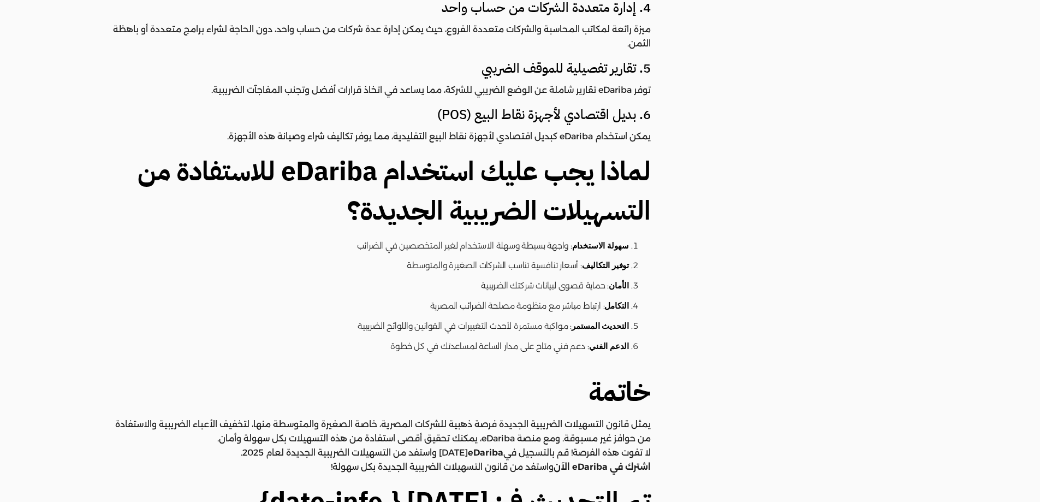
drag, startPoint x: 694, startPoint y: 203, endPoint x: 528, endPoint y: 194, distance: 166.2
click at [528, 194] on h2 "لماذا يجب عليك استخدام eDariba للاستفادة من التسهيلات الضريبية الجديدة؟" at bounding box center [379, 191] width 544 height 79
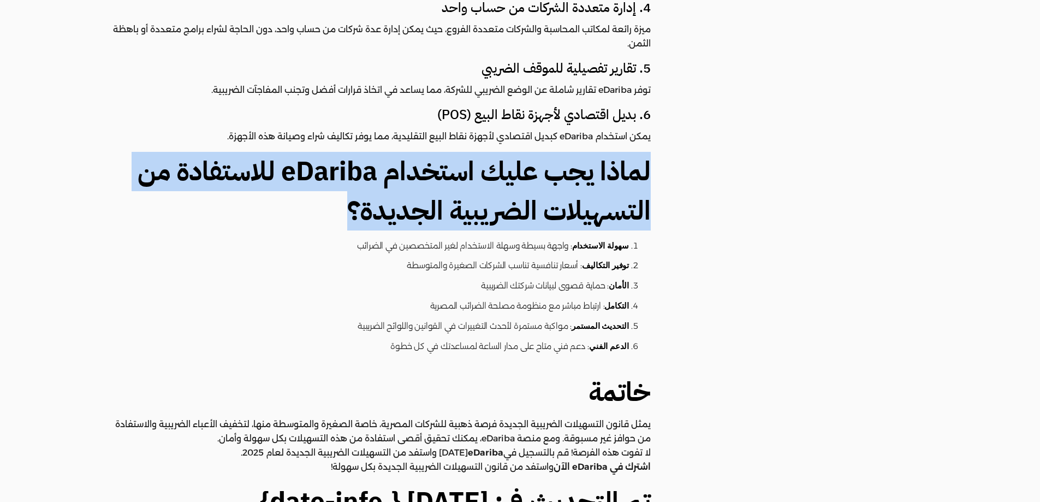
click at [528, 194] on h2 "لماذا يجب عليك استخدام eDariba للاستفادة من التسهيلات الضريبية الجديدة؟" at bounding box center [379, 191] width 544 height 79
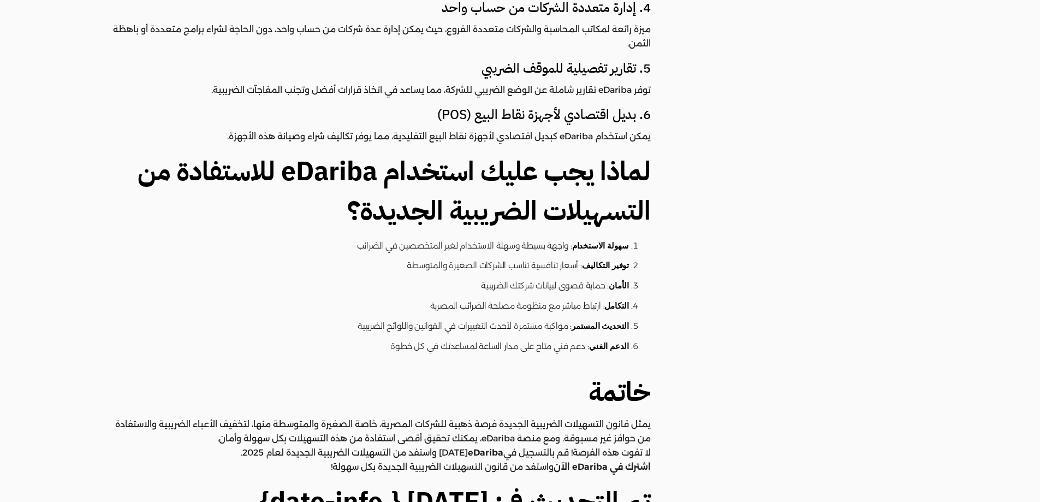
click at [568, 236] on li "سهولة الاستخدام : واجهة بسيطة وسهلة الاستخدام لغير المتخصصين في الضرائب" at bounding box center [378, 246] width 502 height 20
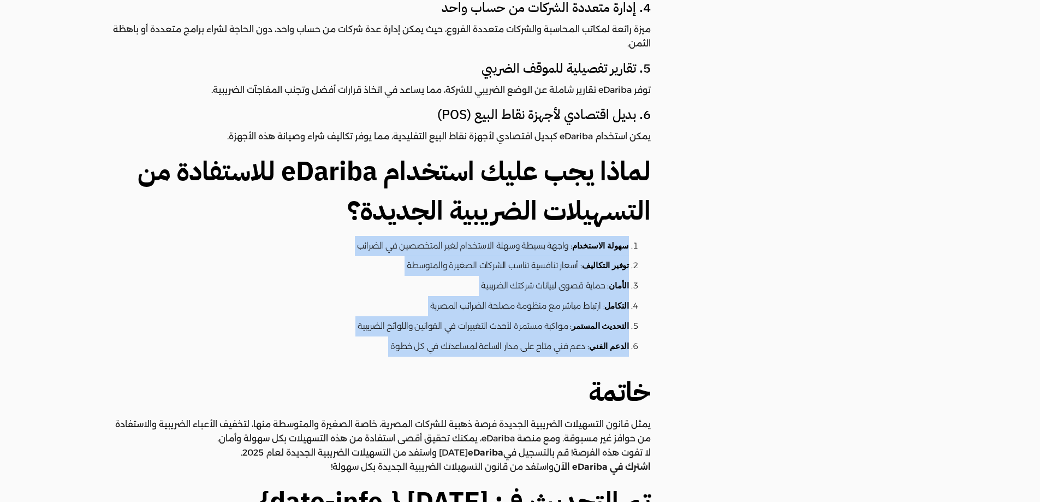
drag, startPoint x: 568, startPoint y: 236, endPoint x: 585, endPoint y: 337, distance: 102.0
click at [585, 337] on ol "سهولة الاستخدام : واجهة بسيطة وسهلة الاستخدام لغير المتخصصين في الضرائب توفير ا…" at bounding box center [379, 296] width 544 height 121
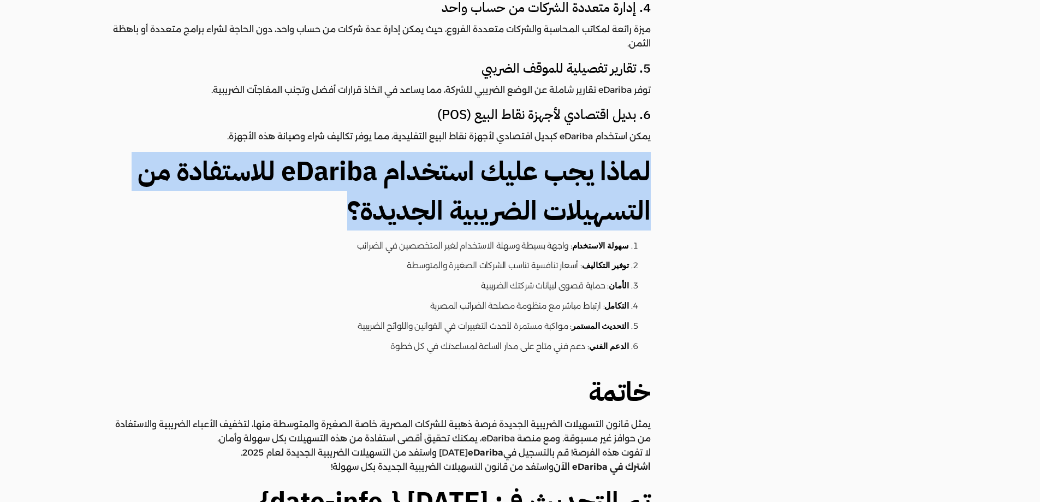
drag, startPoint x: 685, startPoint y: 173, endPoint x: 689, endPoint y: 196, distance: 23.8
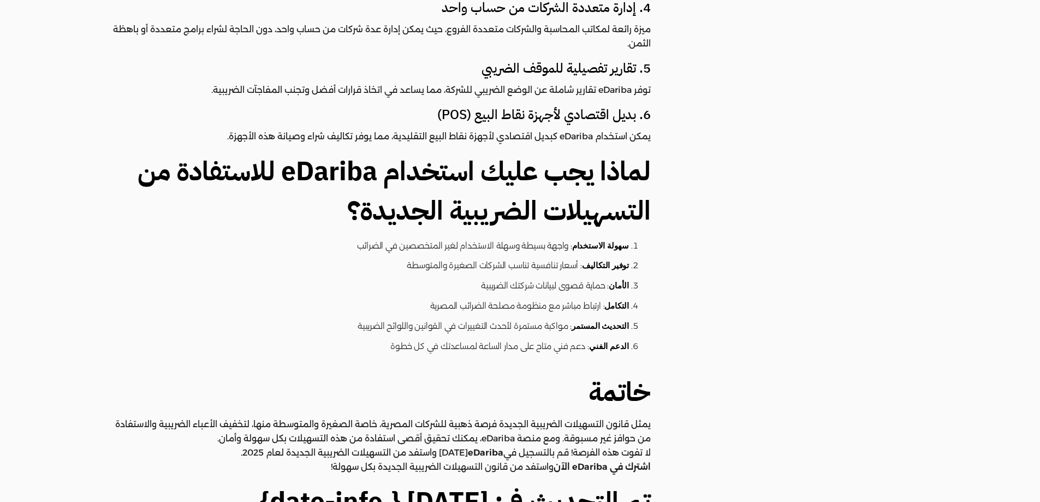
drag, startPoint x: 691, startPoint y: 202, endPoint x: 704, endPoint y: 141, distance: 62.1
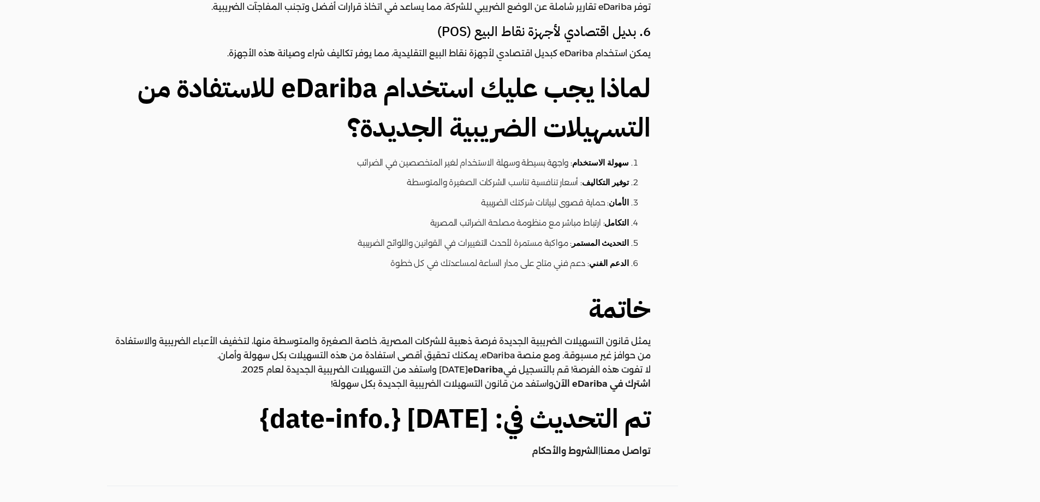
scroll to position [1886, 0]
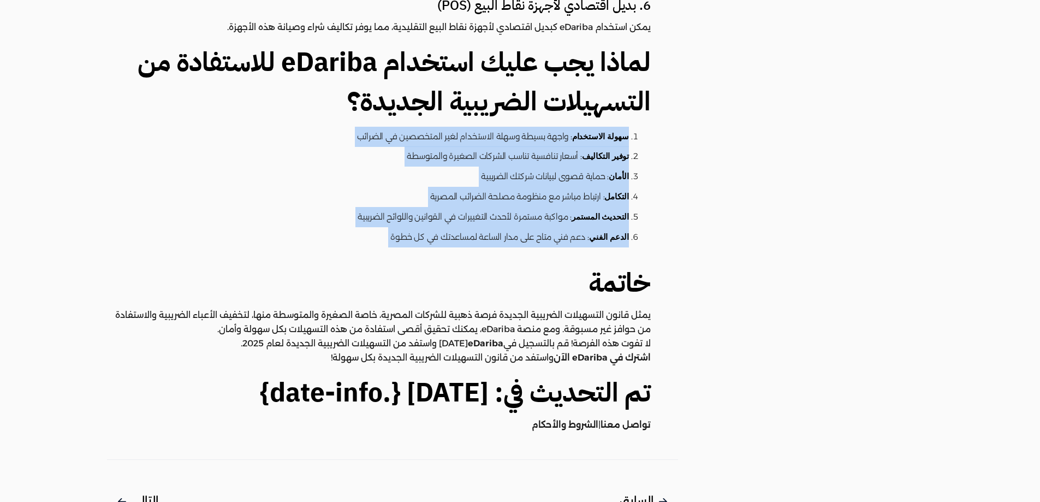
drag, startPoint x: 670, startPoint y: 116, endPoint x: 649, endPoint y: 239, distance: 124.6
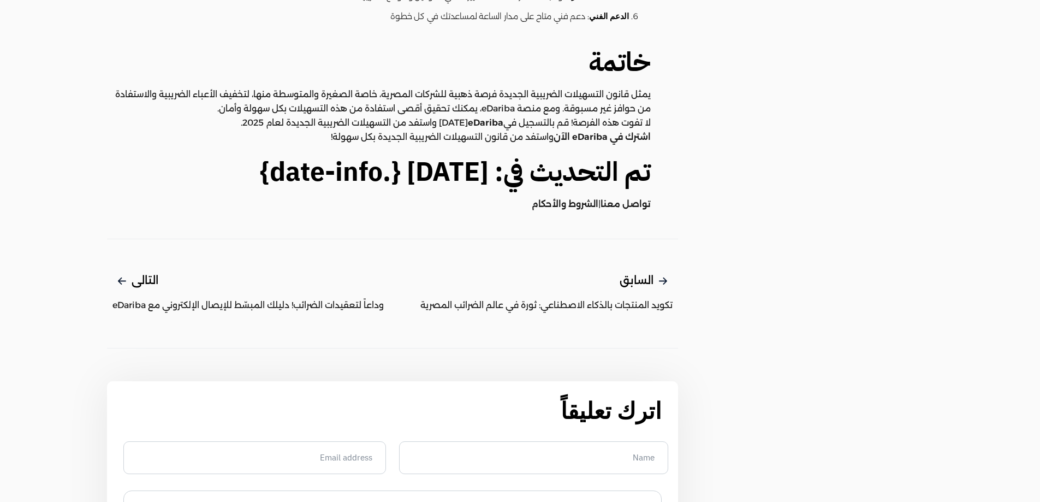
scroll to position [2111, 0]
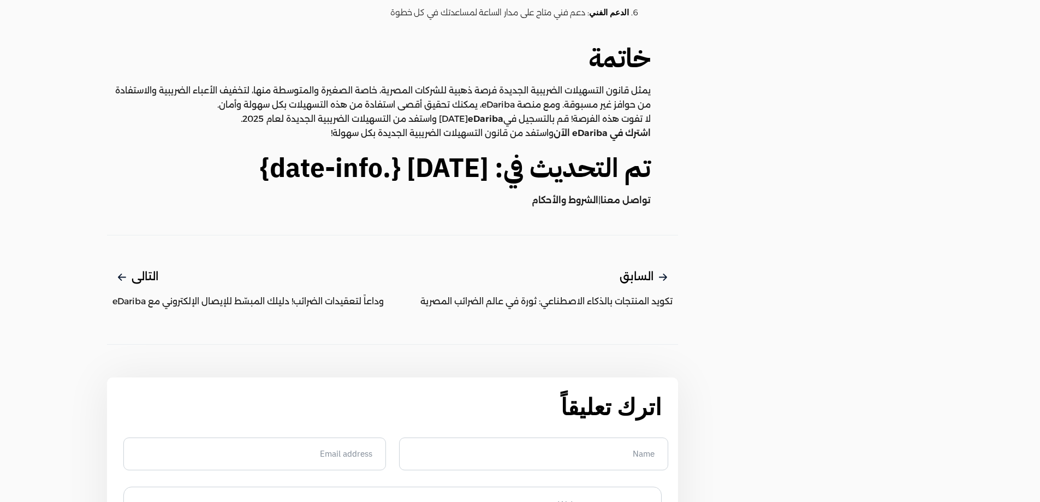
drag, startPoint x: 758, startPoint y: 275, endPoint x: 408, endPoint y: 333, distance: 354.8
drag, startPoint x: 408, startPoint y: 333, endPoint x: 369, endPoint y: 333, distance: 38.8
click at [210, 295] on span "وداعاً لتعقيدات الضرائب! دليلك المبسّط للإيصال الإلكتروني مع eDariba" at bounding box center [247, 301] width 271 height 13
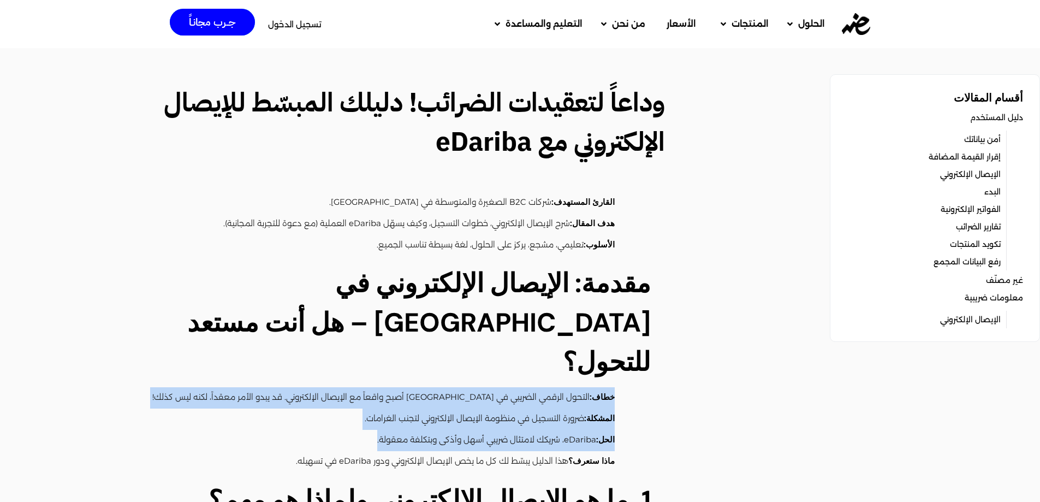
drag, startPoint x: 662, startPoint y: 343, endPoint x: 649, endPoint y: 418, distance: 75.4
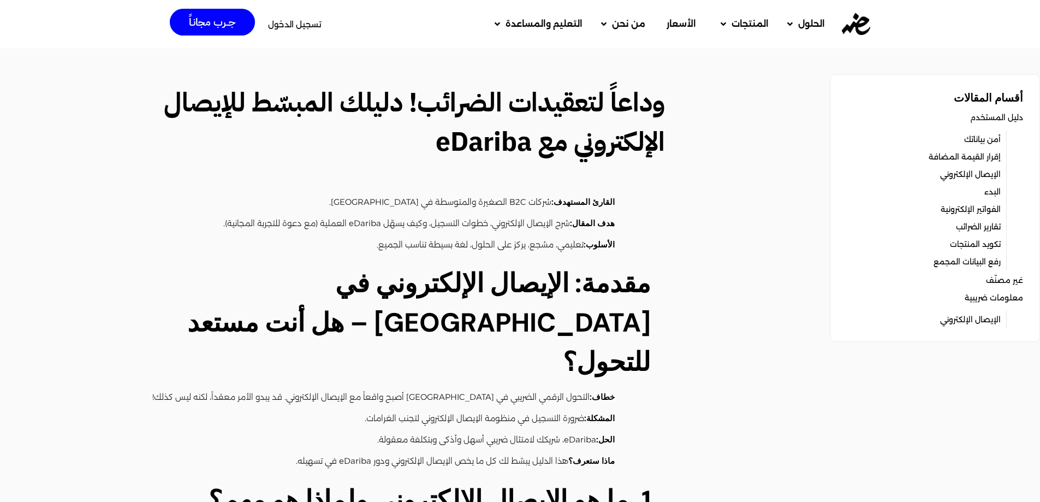
click at [647, 332] on strong "مقدمة: الإيصال الإلكتروني في مصر – هل أنت مستعد للتحول؟" at bounding box center [419, 322] width 464 height 113
drag, startPoint x: 654, startPoint y: 309, endPoint x: 580, endPoint y: 272, distance: 81.6
click at [580, 272] on strong "مقدمة: الإيصال الإلكتروني في مصر – هل أنت مستعد للتحول؟" at bounding box center [419, 322] width 464 height 113
click at [649, 199] on ul "القارئ المستهدف: شركات B2C الصغيرة والمتوسطة في مصر. هدف المقال: شرح الإيصال ال…" at bounding box center [379, 223] width 544 height 63
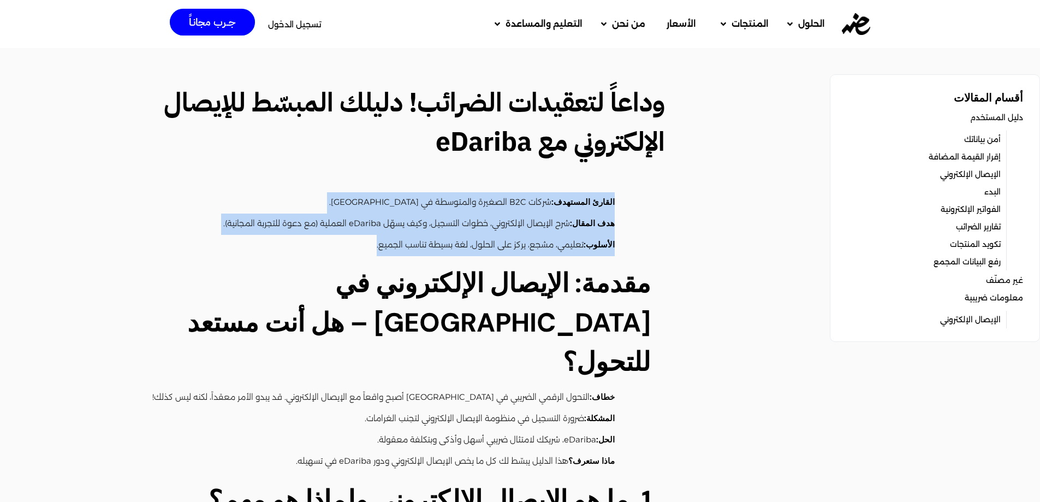
drag, startPoint x: 649, startPoint y: 199, endPoint x: 684, endPoint y: 264, distance: 73.8
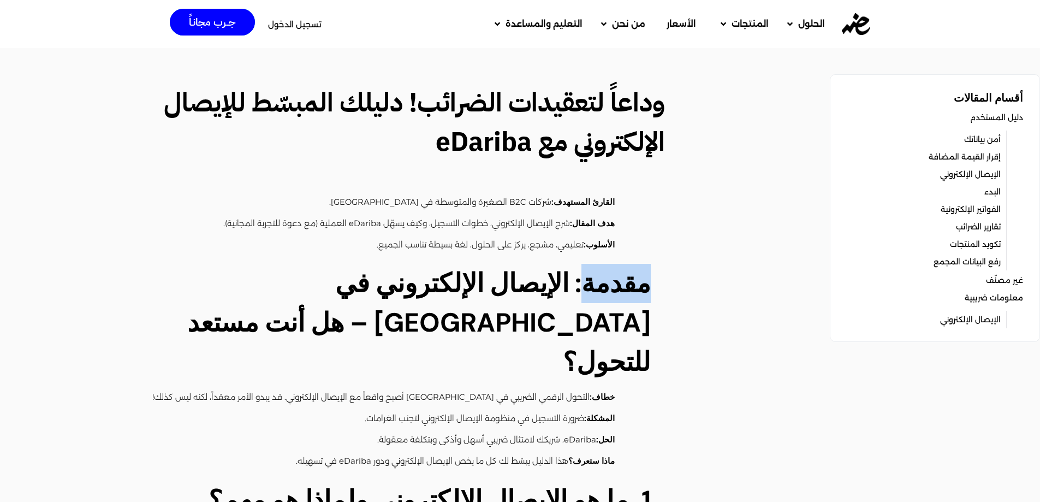
drag, startPoint x: 684, startPoint y: 265, endPoint x: 662, endPoint y: 247, distance: 28.3
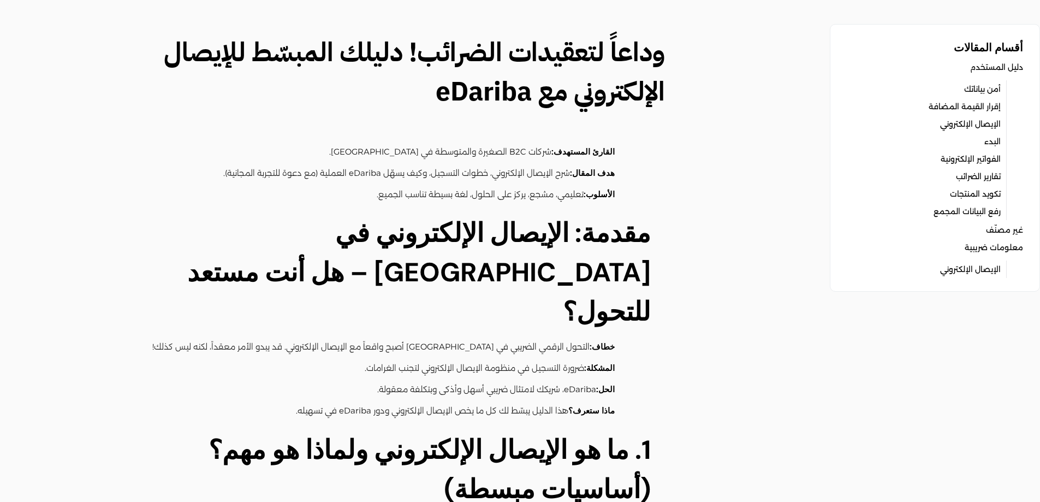
scroll to position [109, 0]
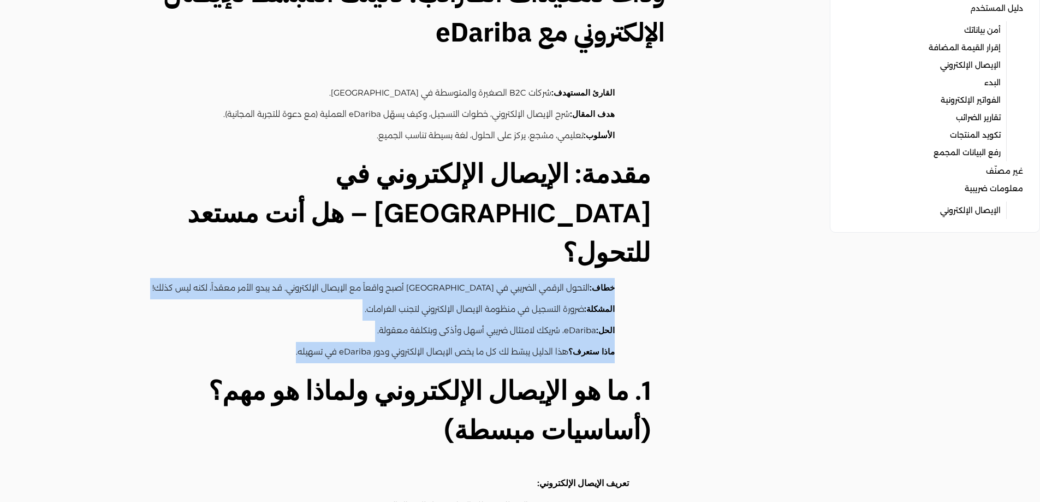
drag, startPoint x: 661, startPoint y: 246, endPoint x: 670, endPoint y: 339, distance: 93.2
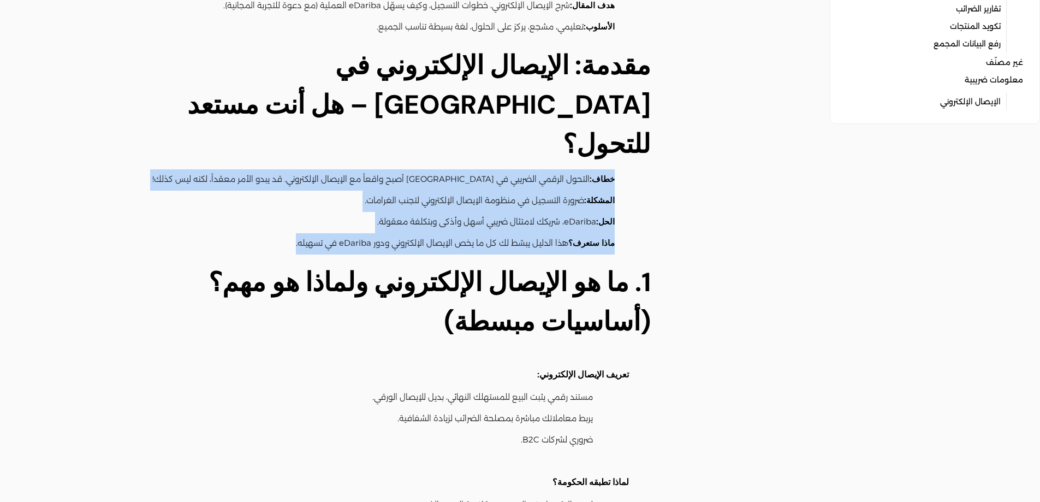
scroll to position [218, 0]
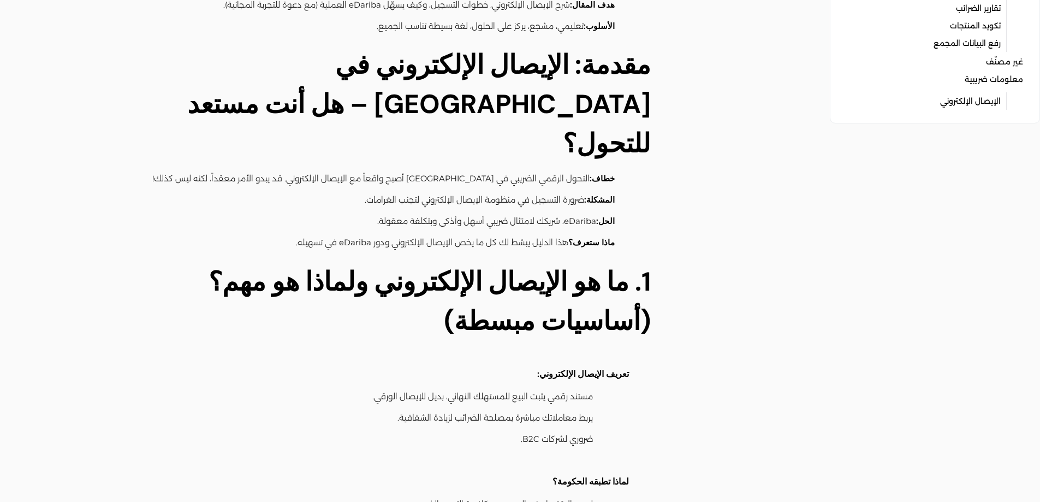
drag, startPoint x: 672, startPoint y: 241, endPoint x: 641, endPoint y: 215, distance: 39.9
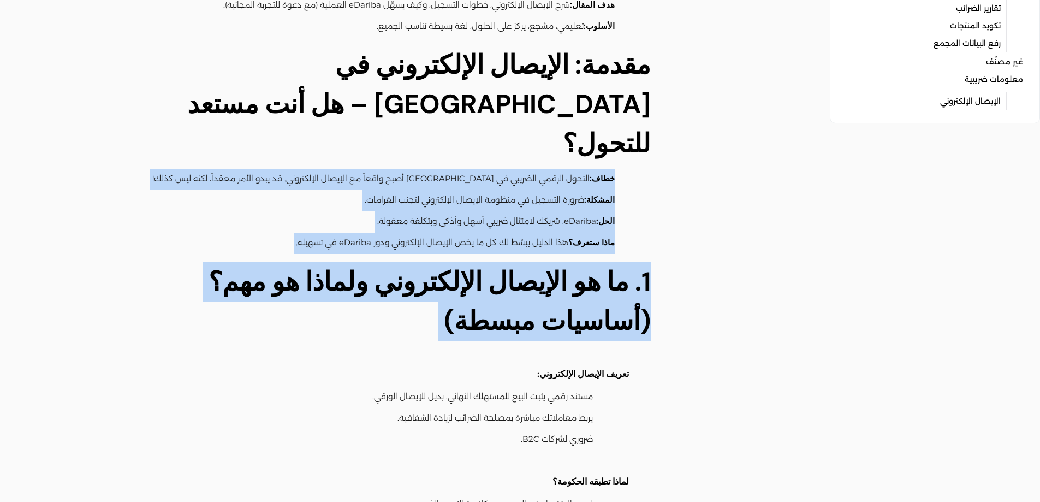
drag, startPoint x: 641, startPoint y: 215, endPoint x: 657, endPoint y: 143, distance: 74.3
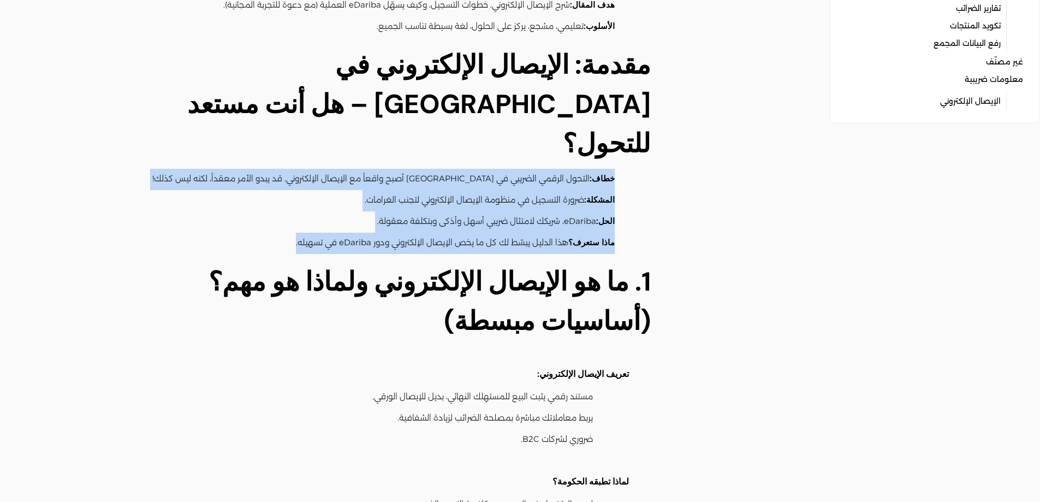
drag, startPoint x: 657, startPoint y: 143, endPoint x: 651, endPoint y: 198, distance: 55.4
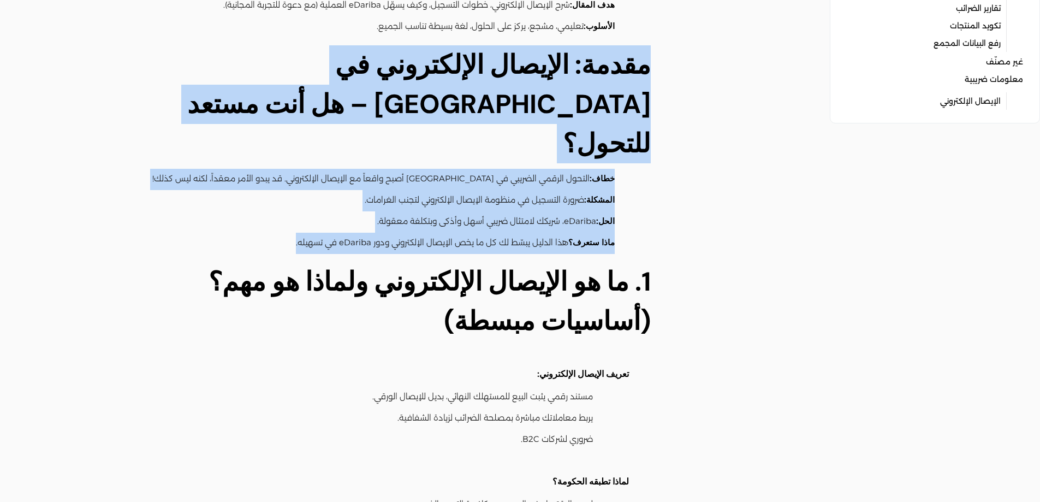
drag, startPoint x: 700, startPoint y: 73, endPoint x: 709, endPoint y: 244, distance: 171.1
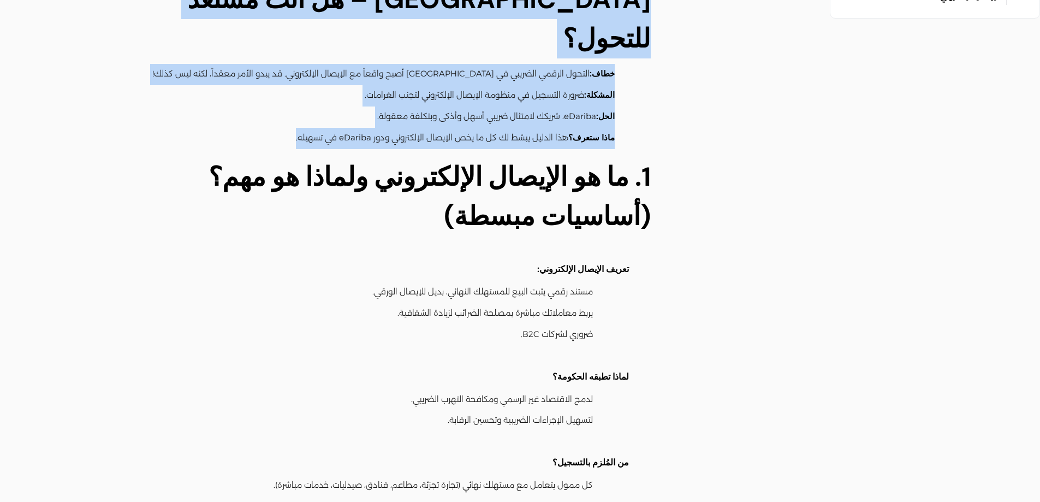
scroll to position [328, 0]
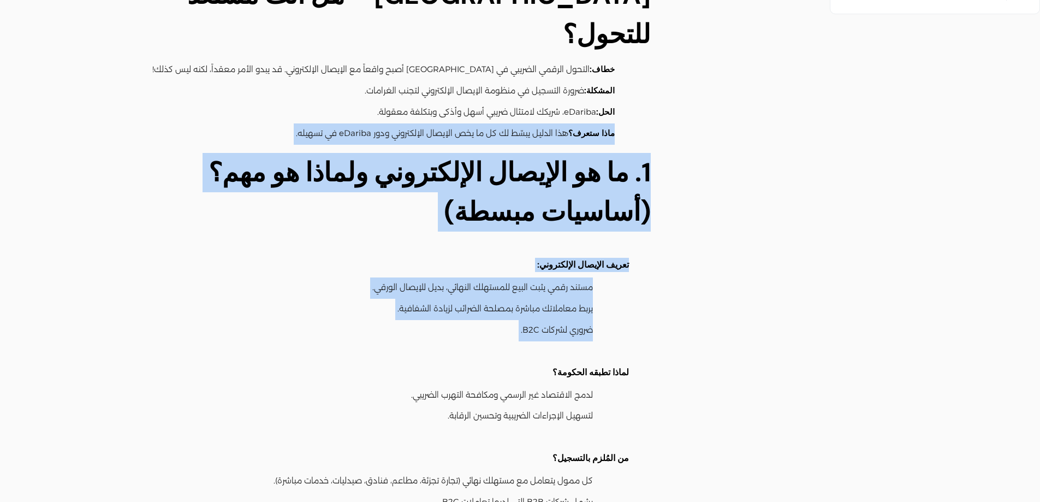
drag, startPoint x: 835, startPoint y: 162, endPoint x: 700, endPoint y: 325, distance: 212.5
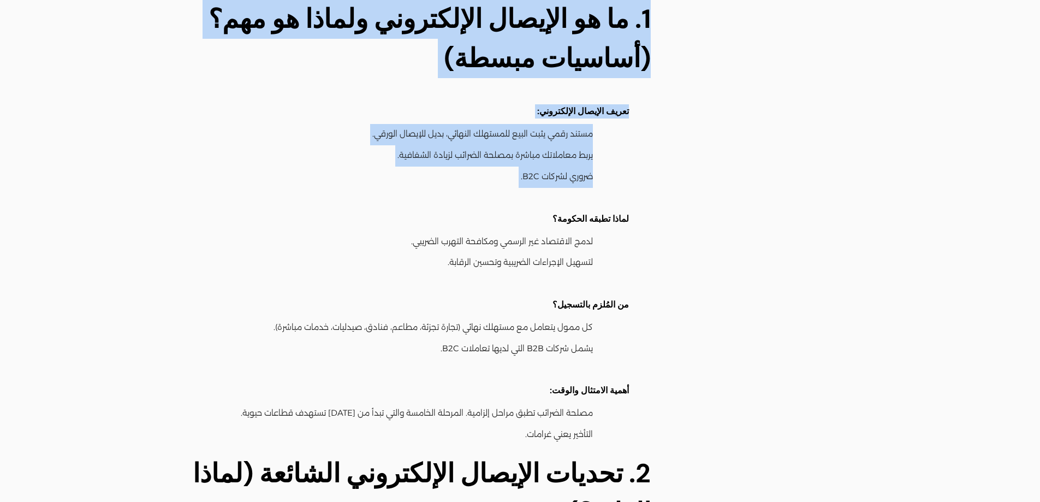
scroll to position [491, 0]
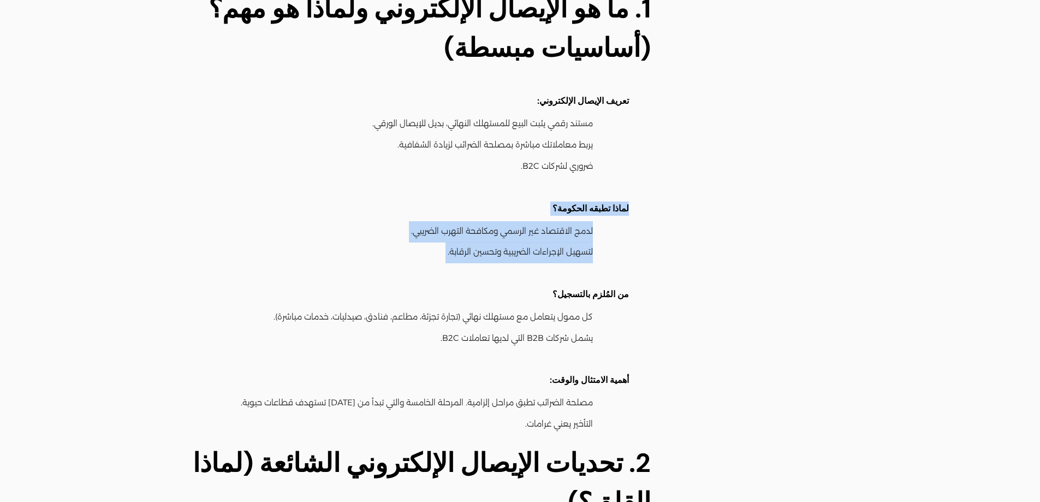
drag, startPoint x: 682, startPoint y: 233, endPoint x: 694, endPoint y: 174, distance: 60.7
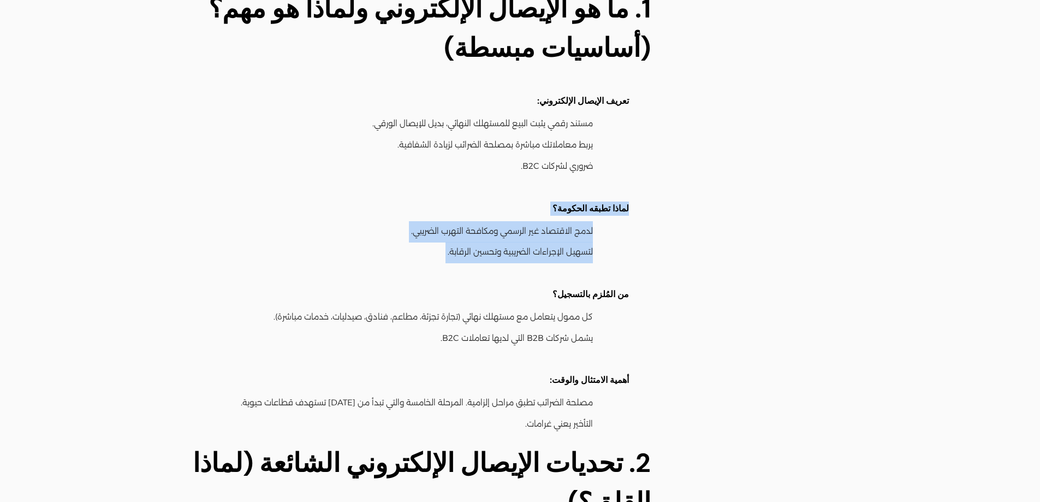
drag, startPoint x: 694, startPoint y: 174, endPoint x: 697, endPoint y: 211, distance: 37.2
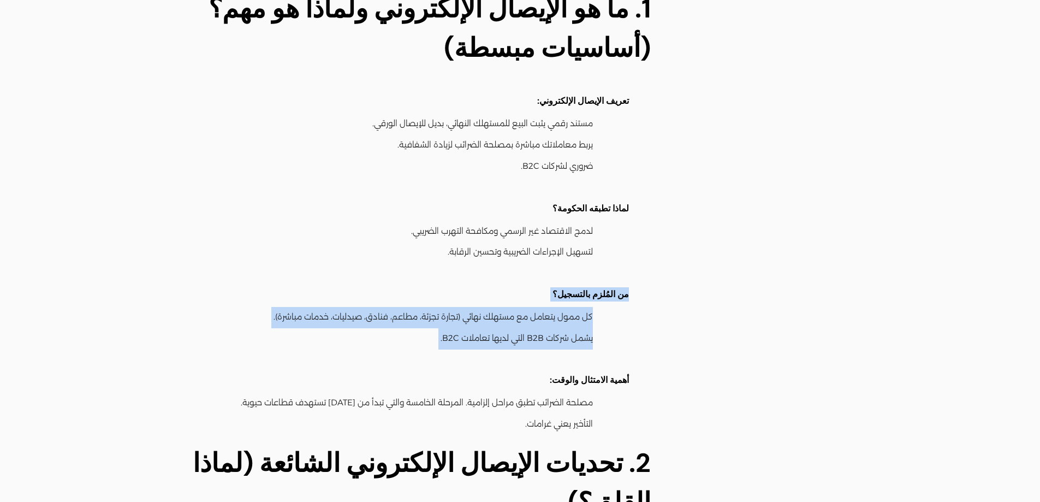
drag, startPoint x: 693, startPoint y: 237, endPoint x: 681, endPoint y: 293, distance: 57.1
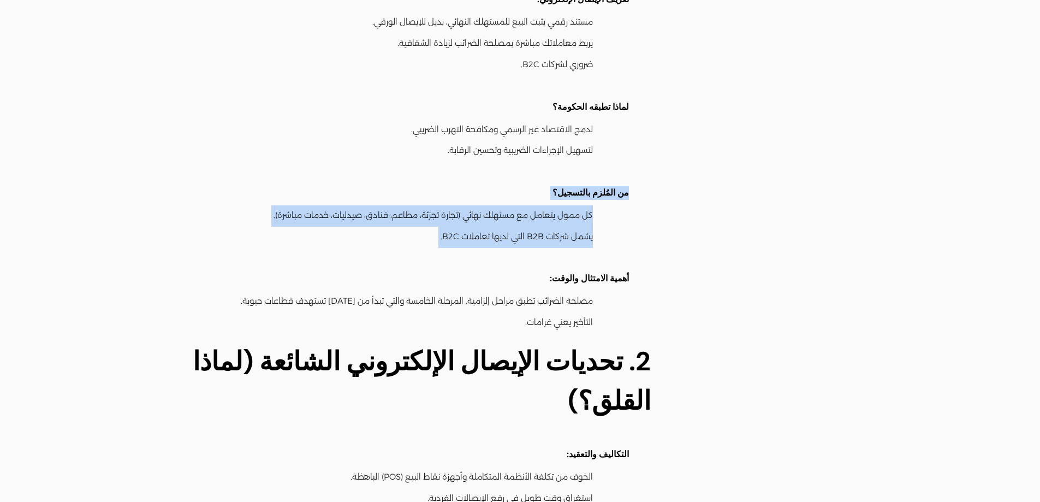
scroll to position [601, 0]
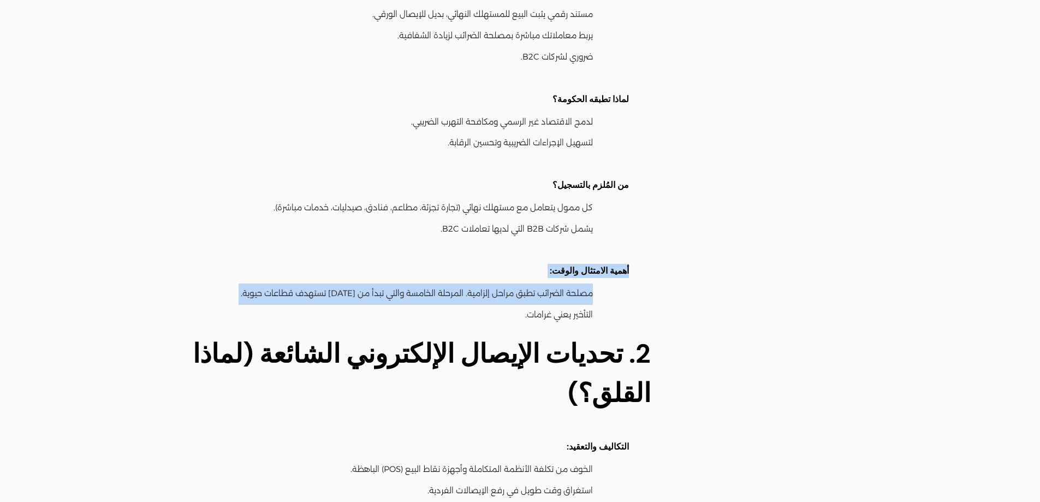
drag, startPoint x: 684, startPoint y: 275, endPoint x: 695, endPoint y: 228, distance: 48.1
drag, startPoint x: 700, startPoint y: 233, endPoint x: 696, endPoint y: 304, distance: 71.1
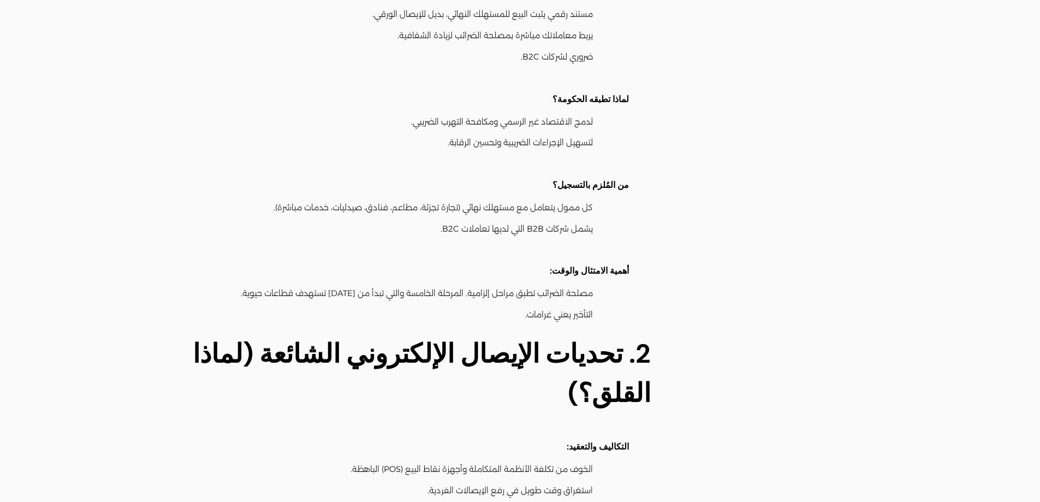
drag, startPoint x: 683, startPoint y: 323, endPoint x: 571, endPoint y: 324, distance: 112.5
click at [571, 336] on strong "2. تحديات الإيصال الإلكتروني الشائعة (لماذا القلق؟)" at bounding box center [422, 373] width 458 height 74
drag, startPoint x: 571, startPoint y: 324, endPoint x: 494, endPoint y: 264, distance: 97.3
click at [494, 283] on li "مصلحة الضرائب تطبق مراحل إلزامية. المرحلة الخامسة والتي تبدأ من 15 يوليو 2024 ت…" at bounding box center [373, 293] width 469 height 21
click at [496, 305] on li "التأخير يعني غرامات." at bounding box center [373, 315] width 469 height 21
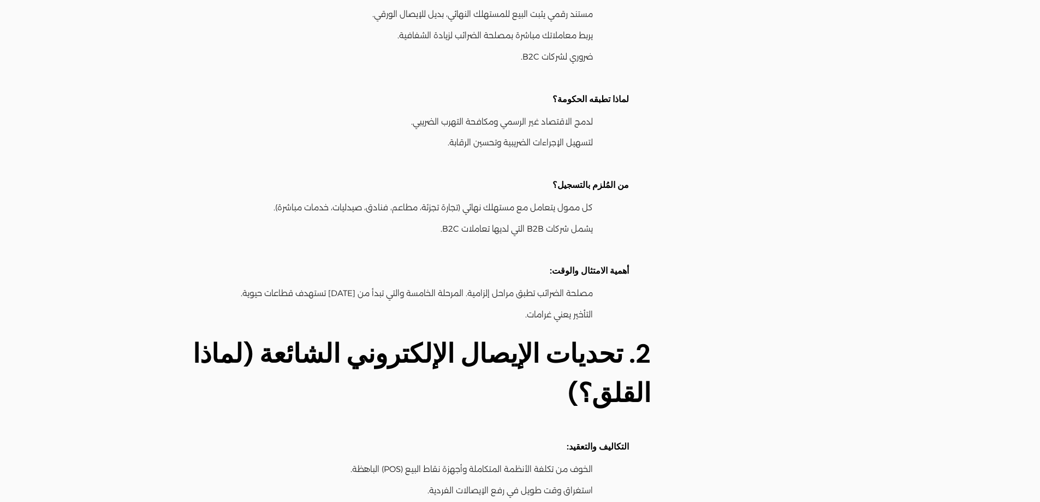
click at [496, 305] on li "التأخير يعني غرامات." at bounding box center [373, 315] width 469 height 21
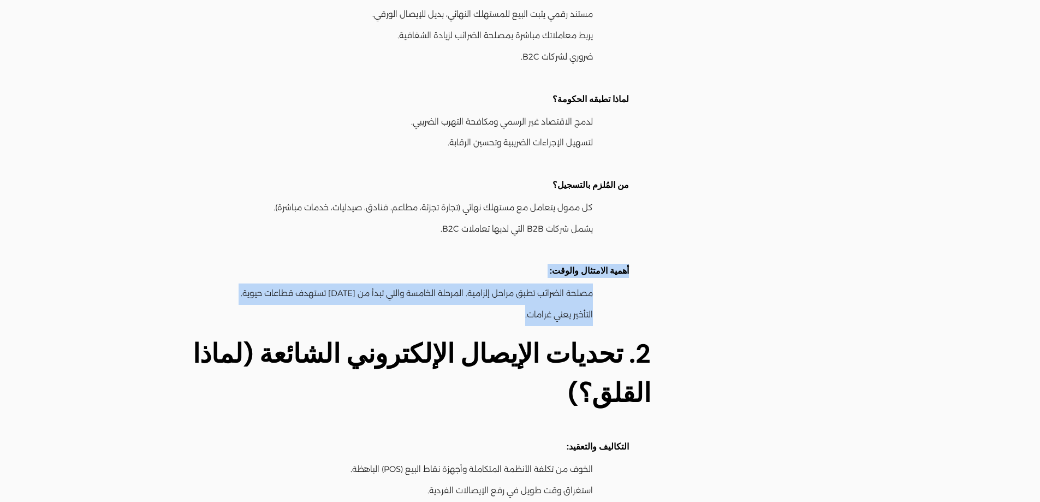
drag, startPoint x: 677, startPoint y: 220, endPoint x: 675, endPoint y: 312, distance: 92.3
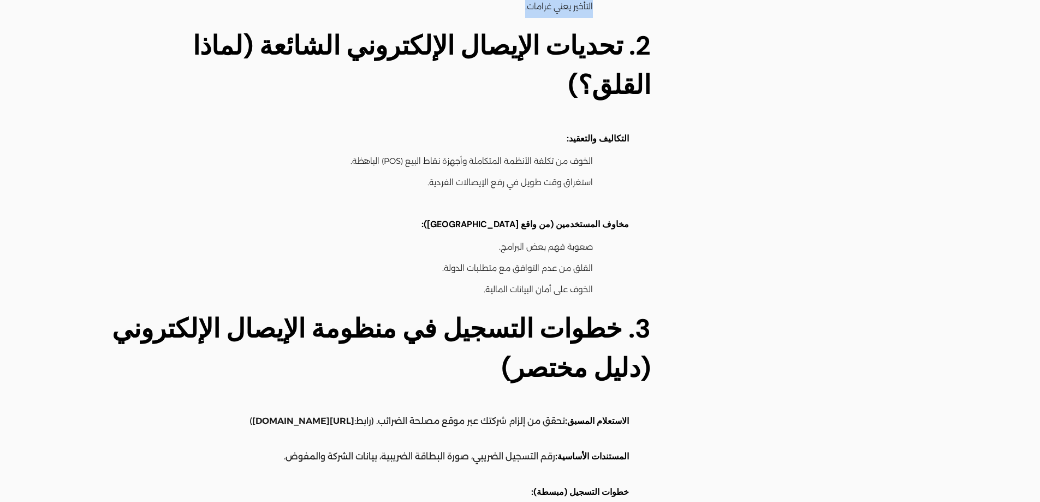
scroll to position [928, 0]
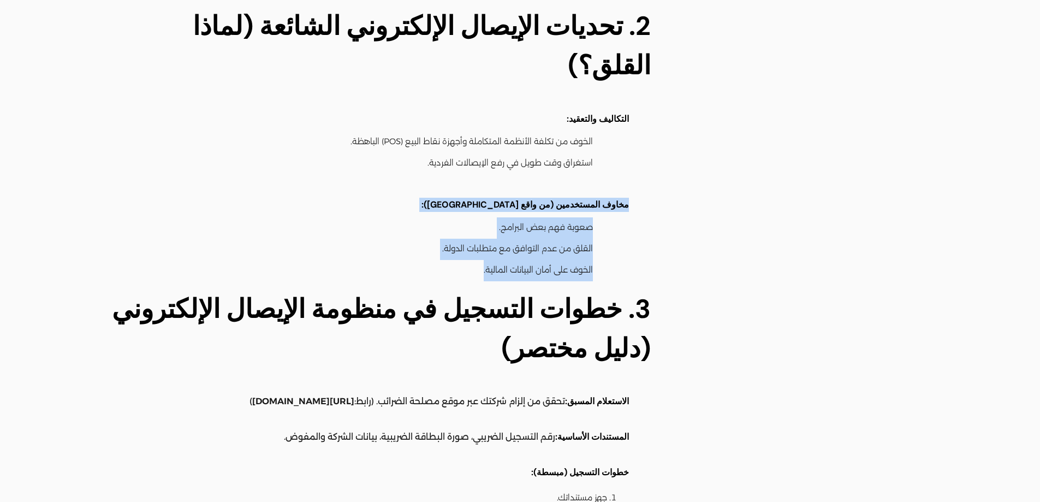
drag, startPoint x: 693, startPoint y: 161, endPoint x: 649, endPoint y: 254, distance: 102.6
click at [649, 292] on strong "3. خطوات التسجيل في منظومة الإيصال الإلكتروني (دليل مختصر)" at bounding box center [381, 329] width 539 height 74
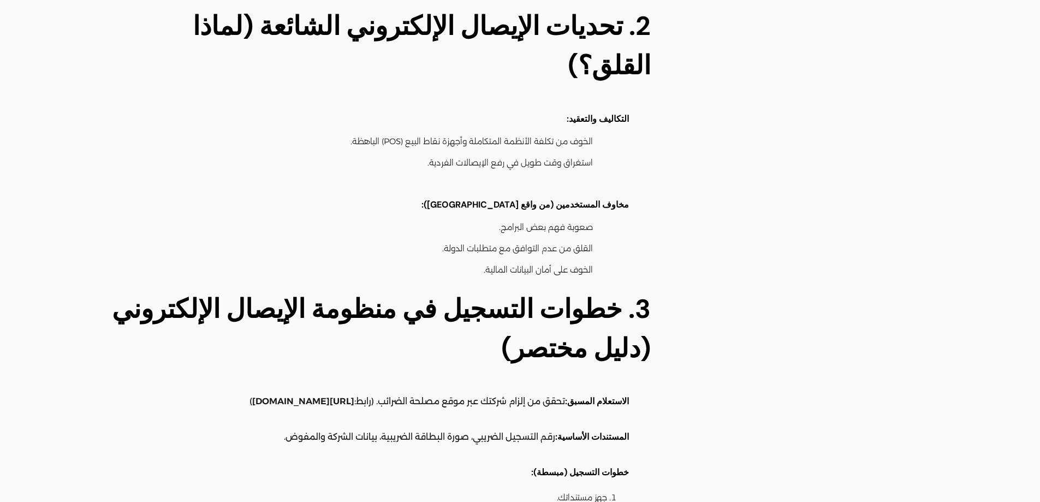
click at [402, 176] on li "مخاوف المستخدمين (من واقع eDariba): صعوبة فهم بعض البرامج. القلق من عدم التوافق…" at bounding box center [373, 228] width 511 height 104
drag, startPoint x: 766, startPoint y: 156, endPoint x: 756, endPoint y: 157, distance: 9.3
drag, startPoint x: 756, startPoint y: 157, endPoint x: 620, endPoint y: 118, distance: 141.8
click at [620, 132] on ul "الخوف من تكلفة الأنظمة المتكاملة وأجهزة نقاط البيع (POS) الباهظة. استغراق وقت ط…" at bounding box center [378, 153] width 501 height 43
drag, startPoint x: 620, startPoint y: 118, endPoint x: 645, endPoint y: 78, distance: 48.0
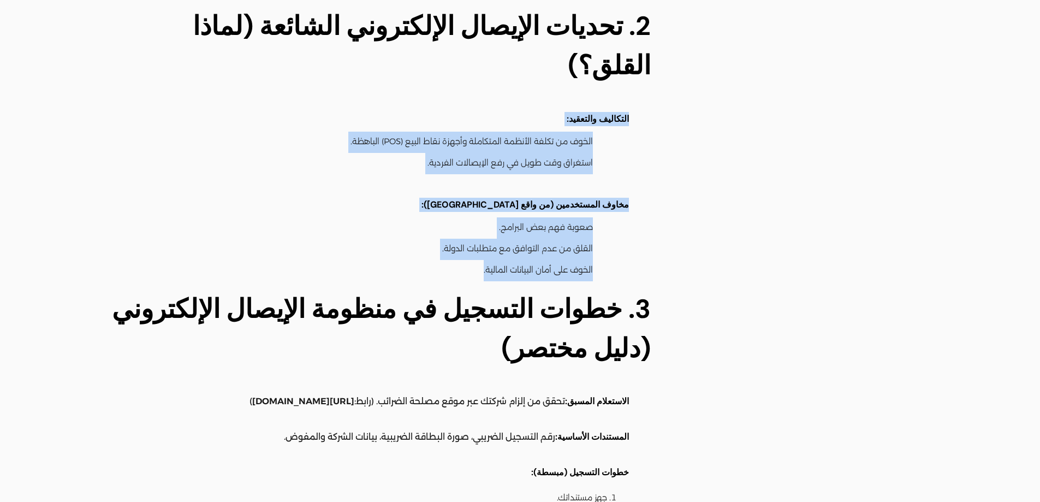
drag, startPoint x: 645, startPoint y: 78, endPoint x: 671, endPoint y: 257, distance: 181.5
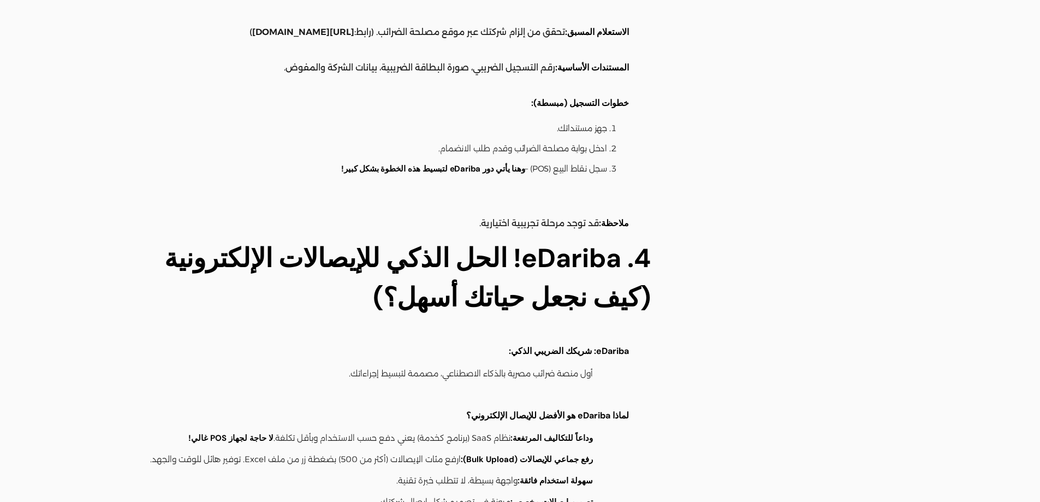
scroll to position [1474, 0]
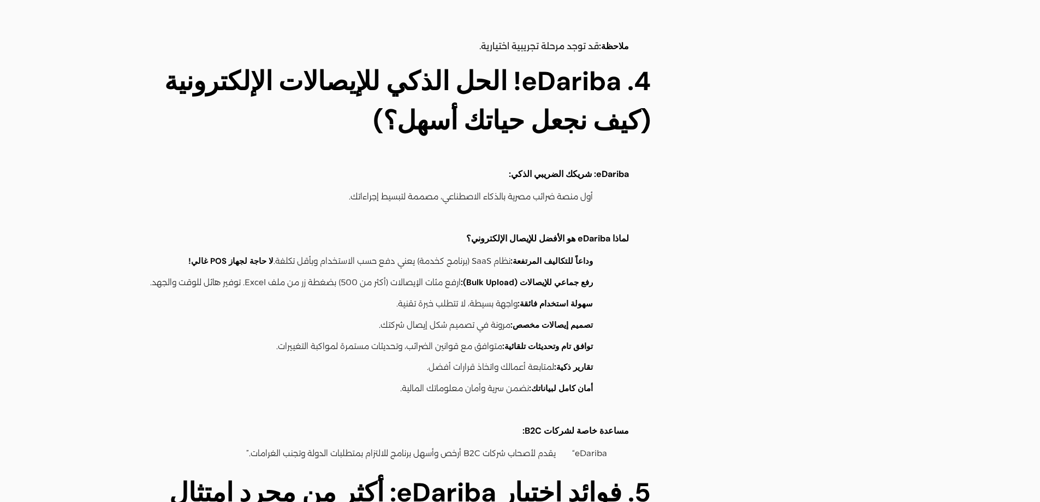
click at [754, 217] on div "أقسام المقالات دليل المستخدم أمن بياناتك إقرار القيمة المضافة الإيصال الإلكترون…" at bounding box center [523, 291] width 1047 height 3383
drag, startPoint x: 754, startPoint y: 217, endPoint x: 694, endPoint y: 178, distance: 71.3
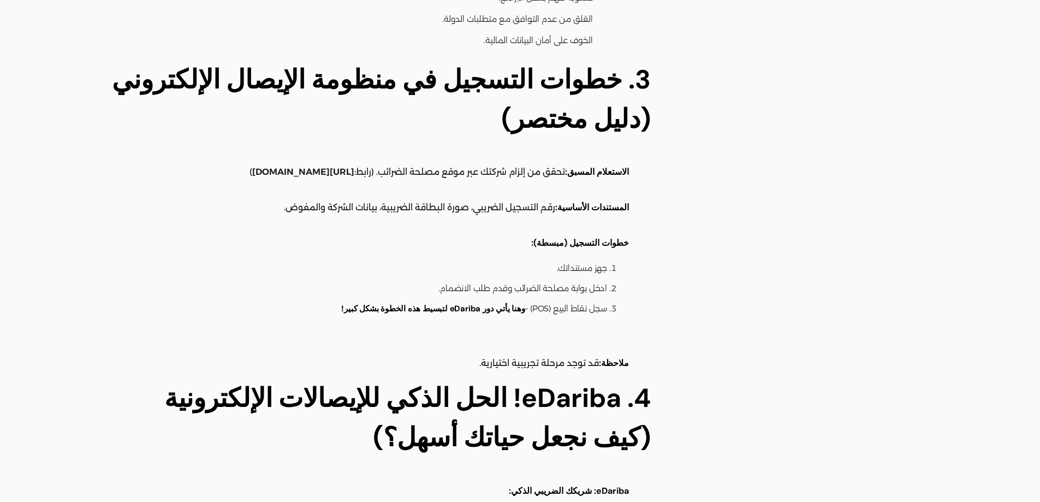
scroll to position [1256, 0]
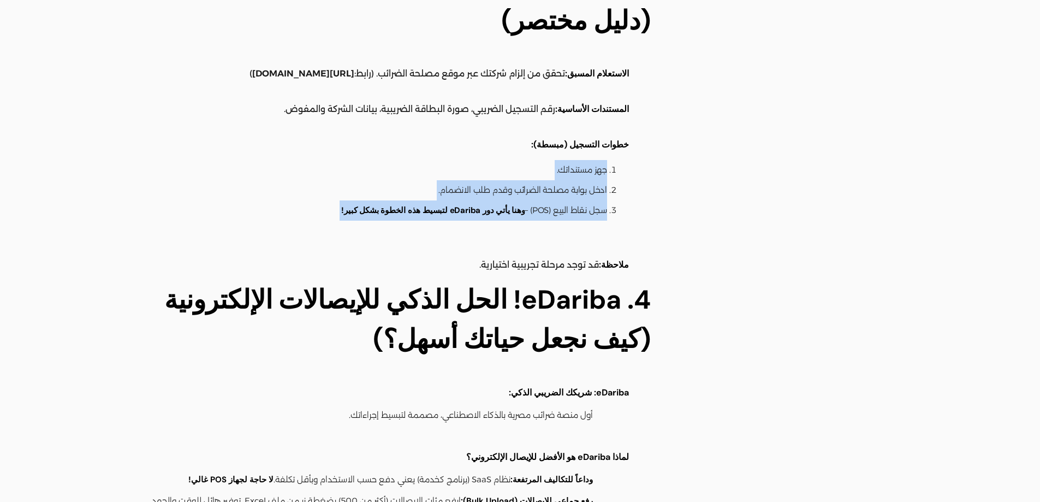
drag, startPoint x: 660, startPoint y: 120, endPoint x: 578, endPoint y: 180, distance: 101.3
click at [656, 184] on div "القارئ المستهدف: شركات B2C الصغيرة والمتوسطة في مصر. هدف المقال: شرح الإيصال ال…" at bounding box center [392, 337] width 571 height 2802
click at [571, 200] on li "سجل نقاط البيع (POS) – وهنا يأتي دور eDariba لتبسيط هذه الخطوة بشكل كبير!" at bounding box center [377, 210] width 459 height 20
drag, startPoint x: 570, startPoint y: 168, endPoint x: 562, endPoint y: 171, distance: 8.3
click at [570, 200] on li "سجل نقاط البيع (POS) – وهنا يأتي دور eDariba لتبسيط هذه الخطوة بشكل كبير!" at bounding box center [377, 210] width 459 height 20
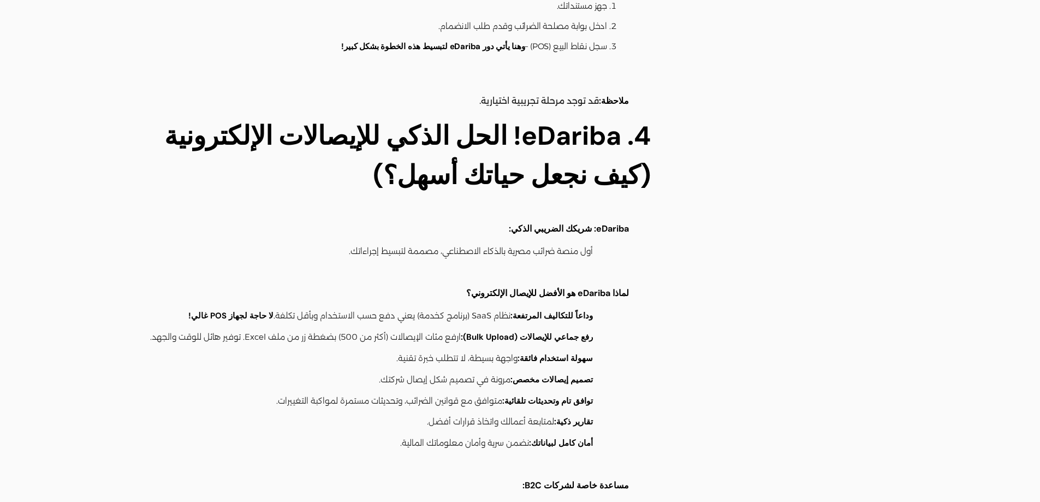
scroll to position [1693, 0]
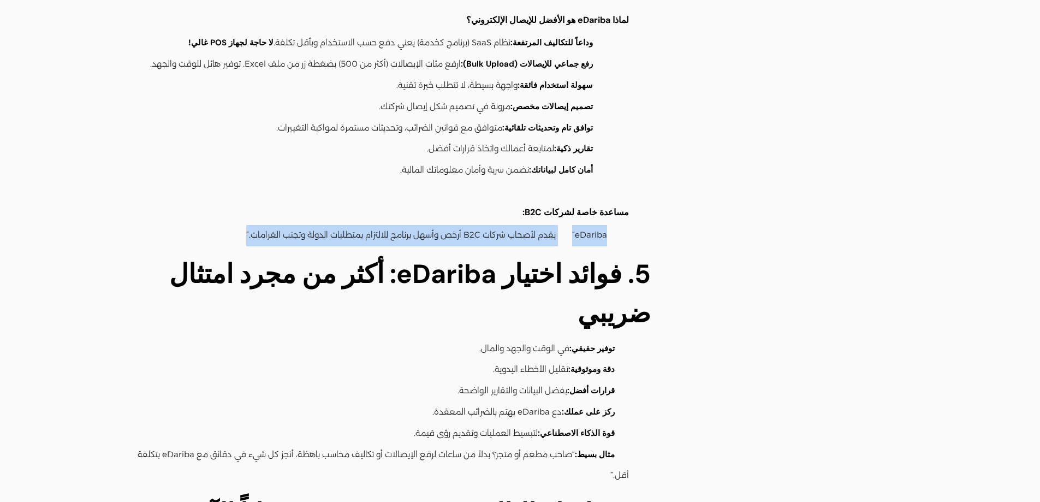
drag, startPoint x: 649, startPoint y: 184, endPoint x: 672, endPoint y: 221, distance: 43.4
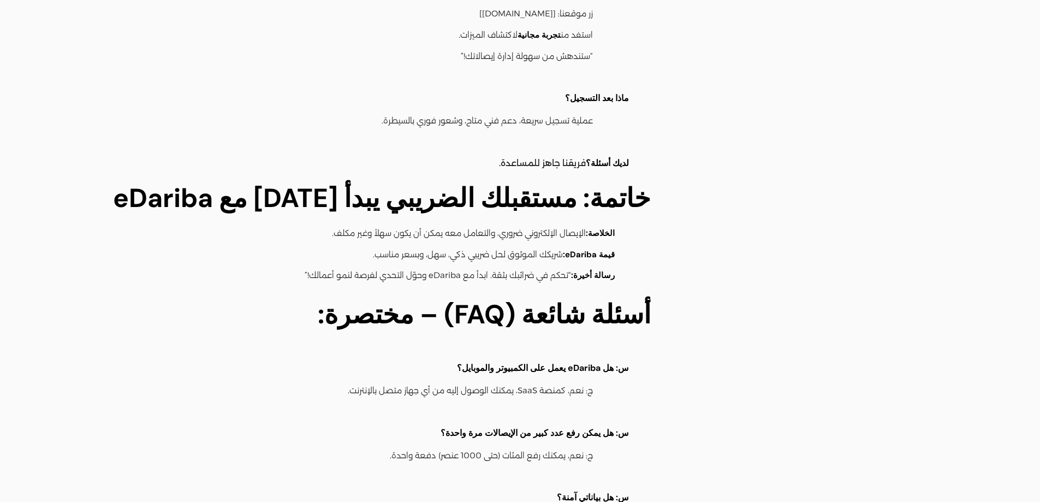
scroll to position [2403, 0]
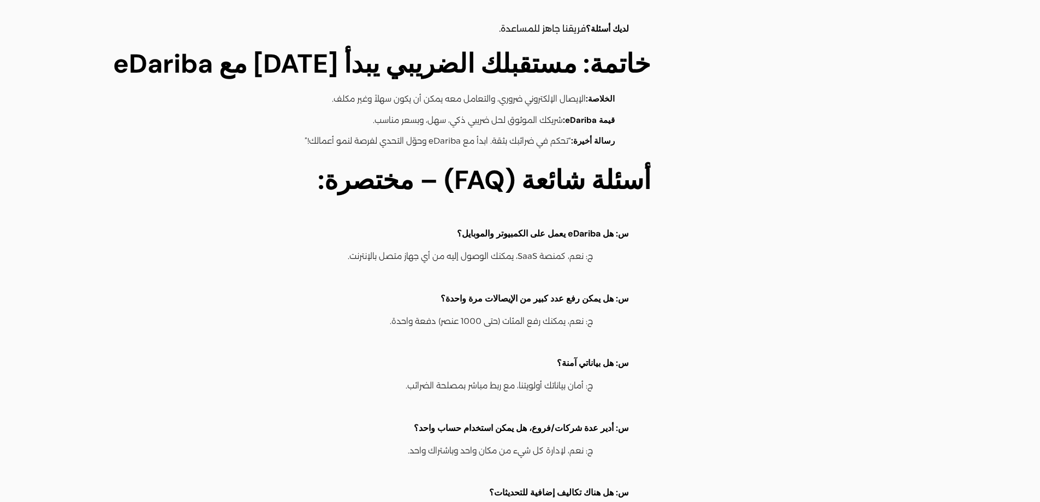
drag, startPoint x: 693, startPoint y: 271, endPoint x: 654, endPoint y: 204, distance: 77.8
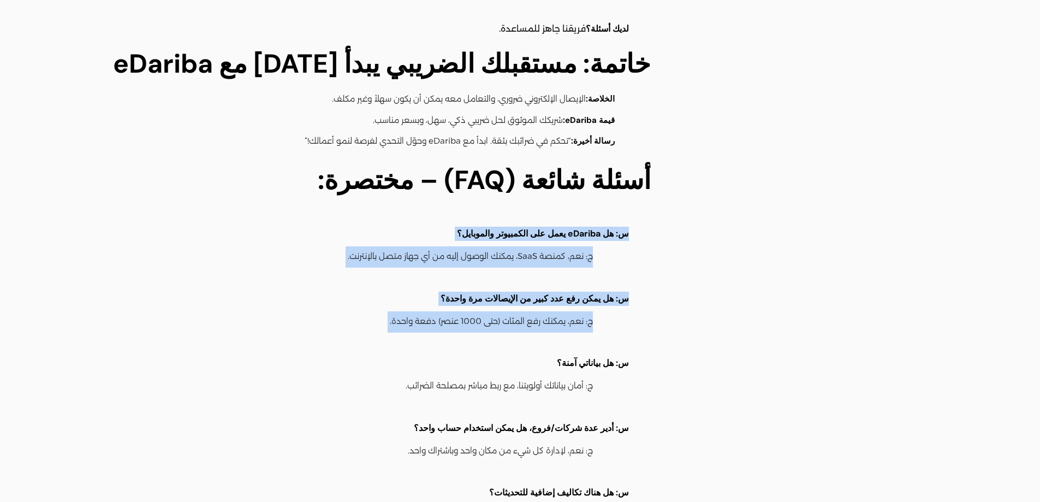
drag, startPoint x: 656, startPoint y: 188, endPoint x: 649, endPoint y: 303, distance: 114.9
click at [649, 303] on ul "س: هل eDariba يعمل على الكمبيوتر والموبايل؟ ج: نعم، كمنصة SaaS، يمكنك الوصول إل…" at bounding box center [379, 398] width 544 height 386
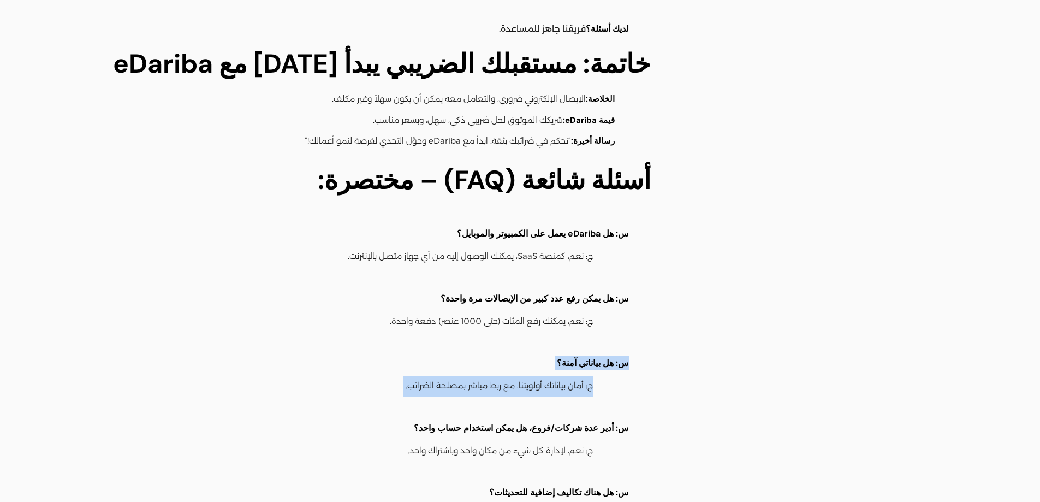
drag, startPoint x: 672, startPoint y: 317, endPoint x: 662, endPoint y: 361, distance: 44.7
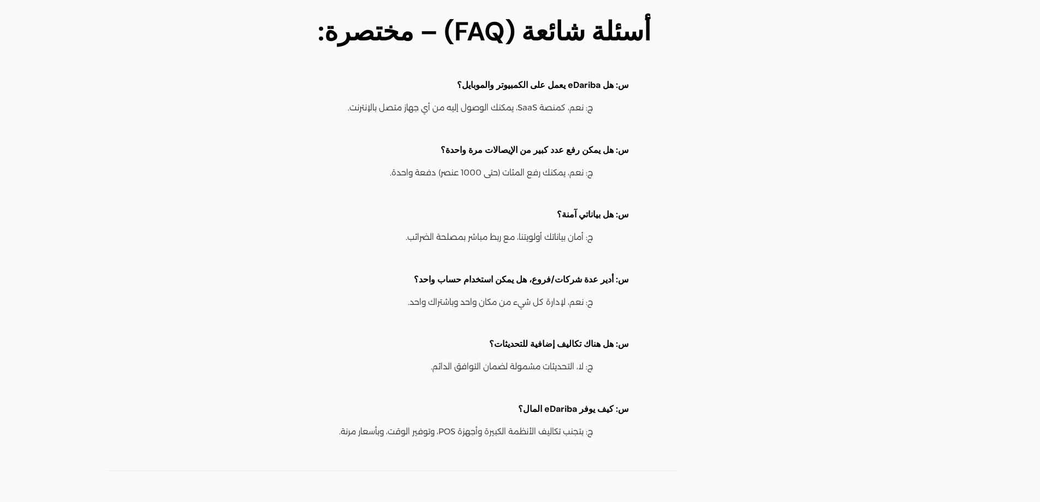
scroll to position [2635, 0]
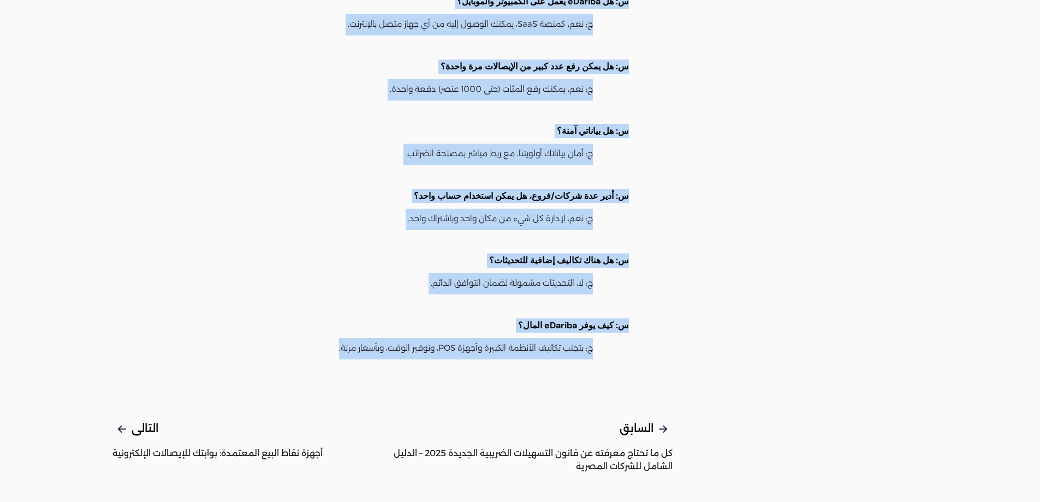
drag, startPoint x: 722, startPoint y: 177, endPoint x: 254, endPoint y: 315, distance: 487.6
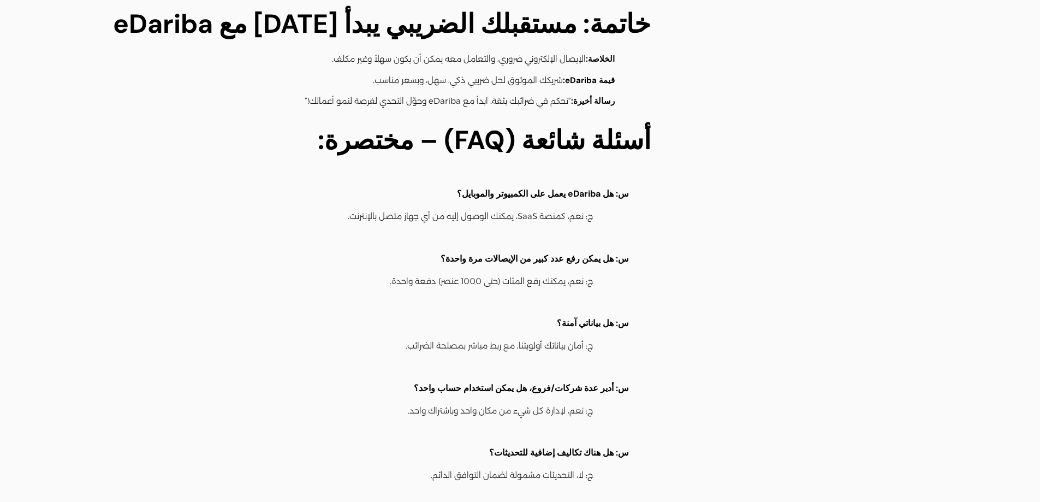
scroll to position [2438, 0]
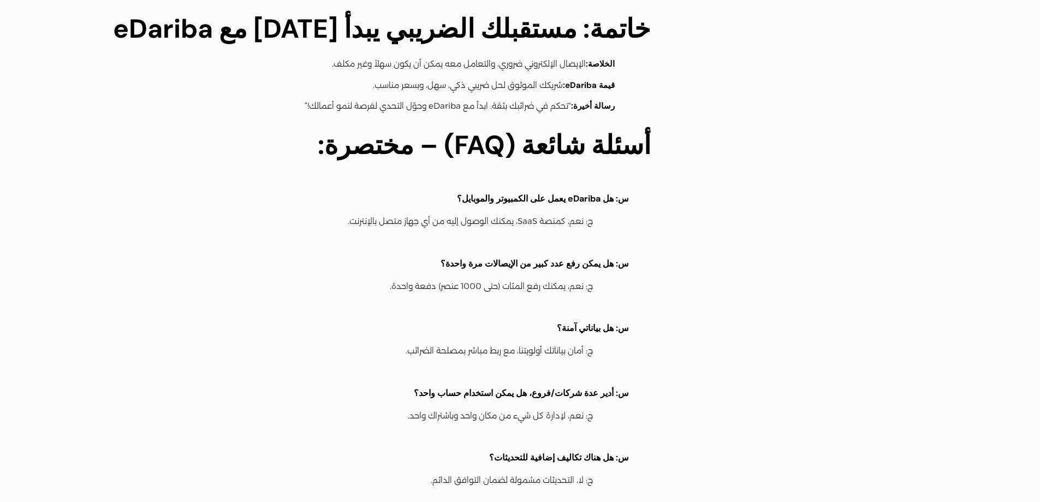
click at [369, 276] on li "ج: نعم، يمكنك رفع المئات (حتى 1000 عنصر) دفعة واحدة." at bounding box center [373, 286] width 469 height 21
drag, startPoint x: 369, startPoint y: 257, endPoint x: 798, endPoint y: 159, distance: 439.8
drag, startPoint x: 798, startPoint y: 159, endPoint x: 781, endPoint y: 22, distance: 137.6
